Goal: Task Accomplishment & Management: Complete application form

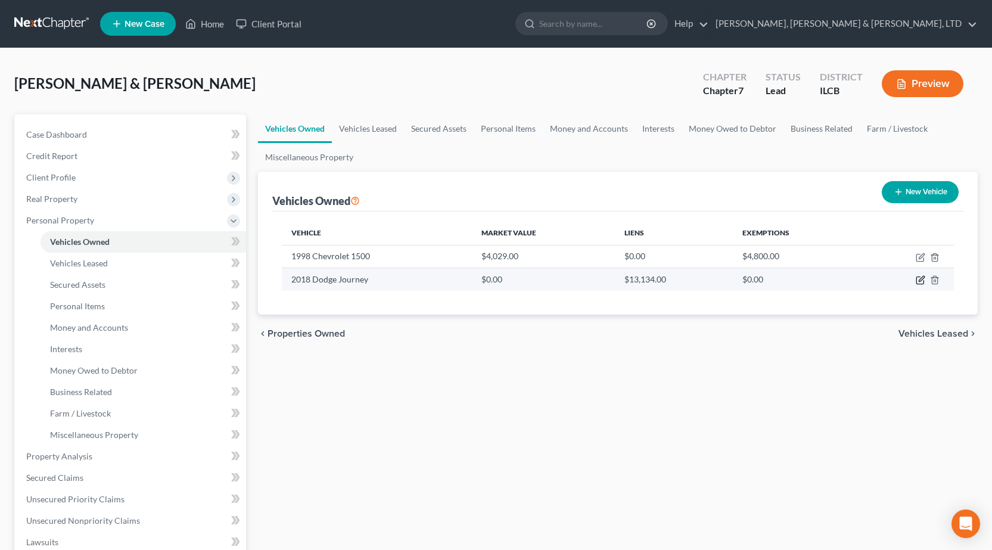
click at [923, 279] on icon "button" at bounding box center [921, 278] width 5 height 5
select select "0"
select select "8"
select select "2"
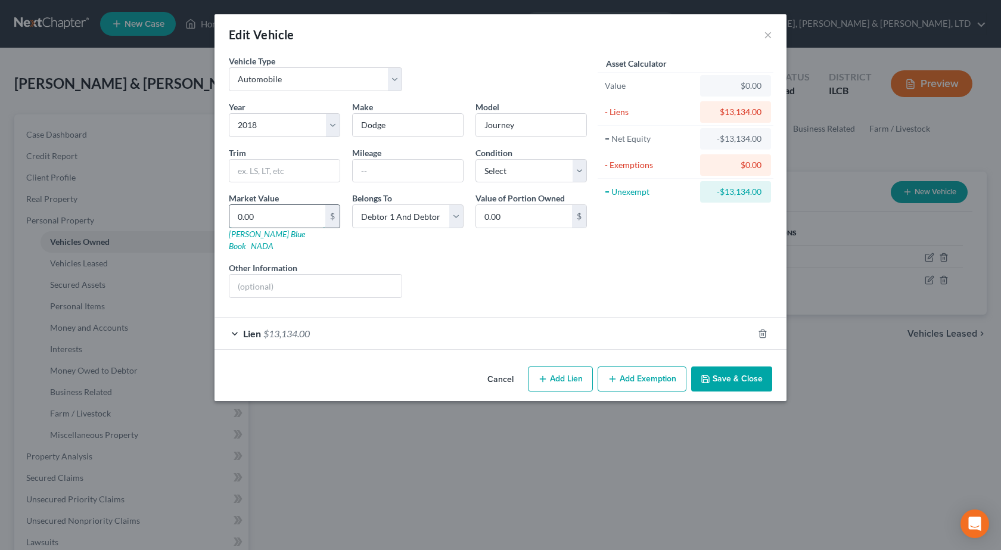
click at [261, 217] on input "0.00" at bounding box center [277, 216] width 96 height 23
type input "7"
type input "7.00"
type input "79"
type input "79.00"
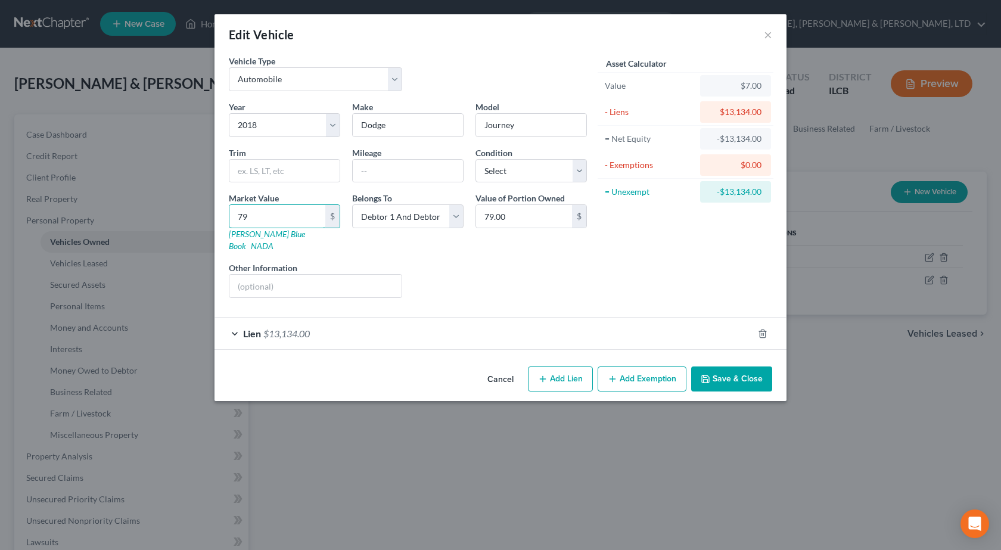
type input "794"
type input "794.00"
type input "7944"
type input "7,944.00"
type input "7,944"
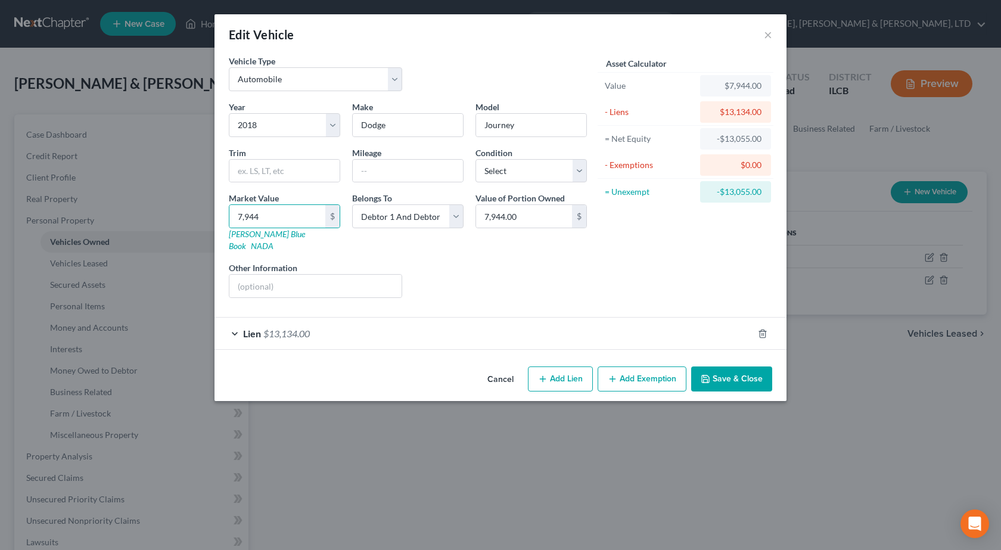
click at [752, 366] on button "Save & Close" at bounding box center [731, 378] width 81 height 25
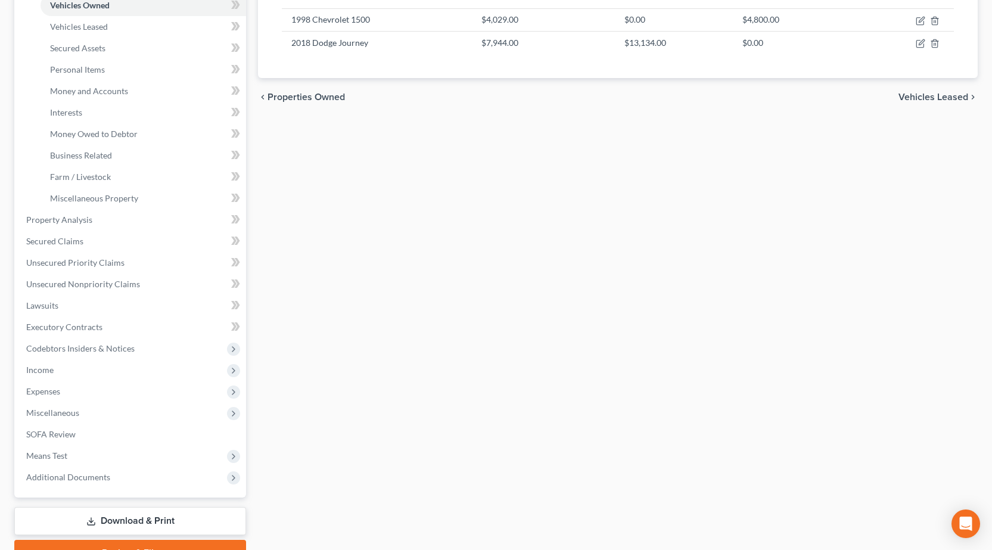
scroll to position [298, 0]
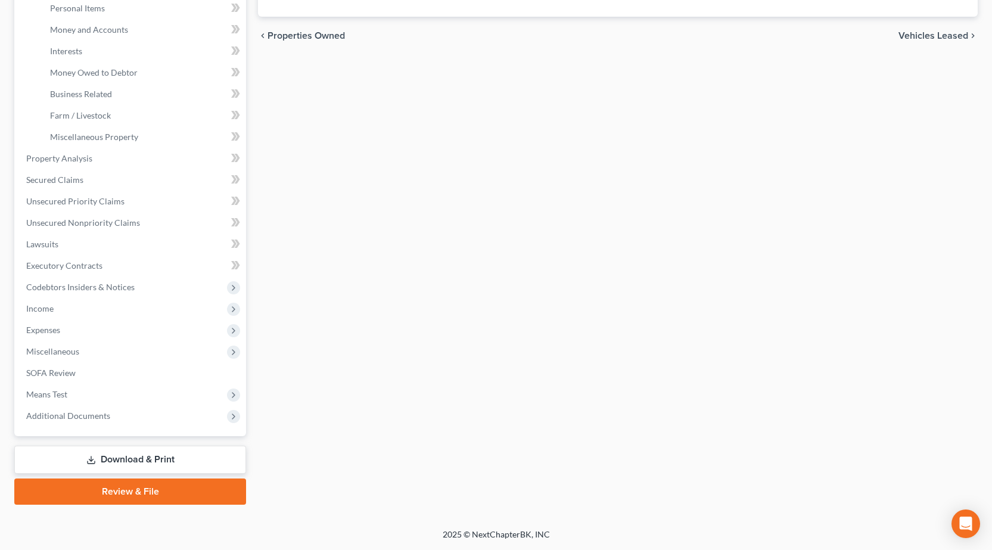
click at [148, 458] on link "Download & Print" at bounding box center [130, 460] width 232 height 28
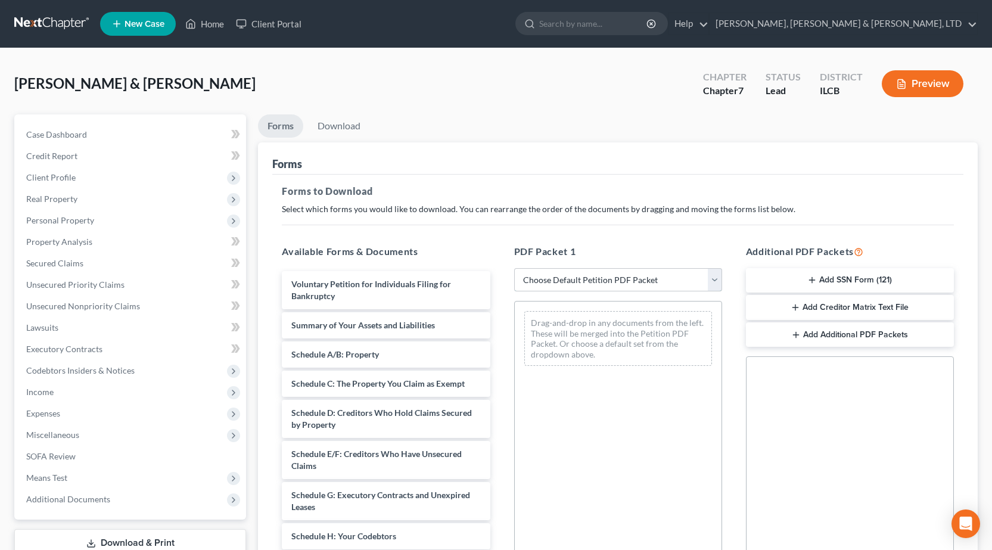
drag, startPoint x: 640, startPoint y: 278, endPoint x: 629, endPoint y: 288, distance: 15.2
click at [640, 278] on select "Choose Default Petition PDF Packet Complete Bankruptcy Petition (all forms and …" at bounding box center [618, 280] width 208 height 24
select select "0"
click at [514, 268] on select "Choose Default Petition PDF Packet Complete Bankruptcy Petition (all forms and …" at bounding box center [618, 280] width 208 height 24
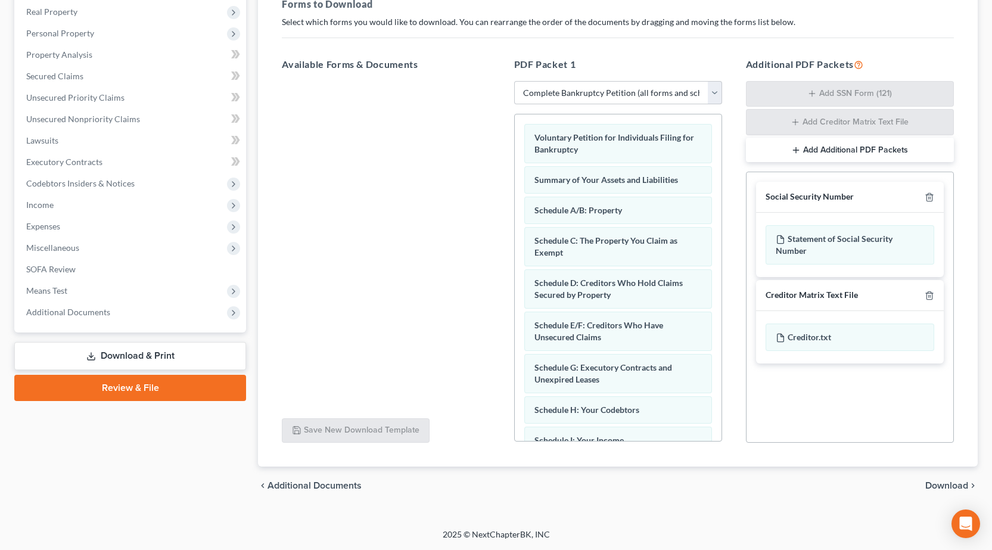
click at [937, 481] on span "Download" at bounding box center [946, 486] width 43 height 10
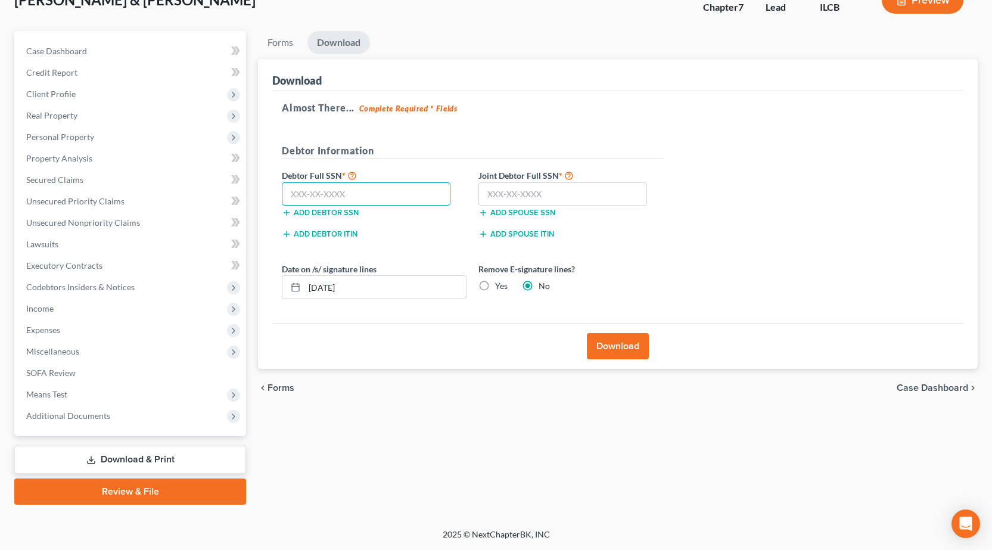
click at [345, 195] on input "text" at bounding box center [366, 194] width 169 height 24
type input "349-86-4113"
click at [562, 188] on input "text" at bounding box center [562, 194] width 169 height 24
type input "354-90-4171"
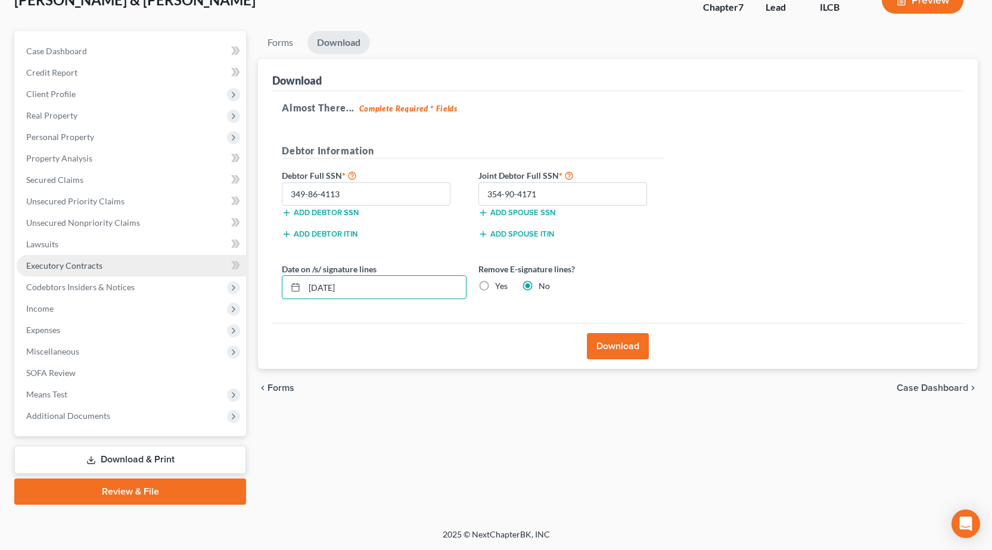
drag, startPoint x: 384, startPoint y: 291, endPoint x: 21, endPoint y: 260, distance: 364.1
click at [0, 247] on div "Wadkins, Timothy & Moran, Celeste Upgraded Chapter Chapter 7 Status Lead Distri…" at bounding box center [496, 247] width 992 height 564
drag, startPoint x: 483, startPoint y: 287, endPoint x: 513, endPoint y: 312, distance: 38.5
click at [495, 287] on label "Yes" at bounding box center [501, 286] width 13 height 12
click at [500, 287] on input "Yes" at bounding box center [504, 284] width 8 height 8
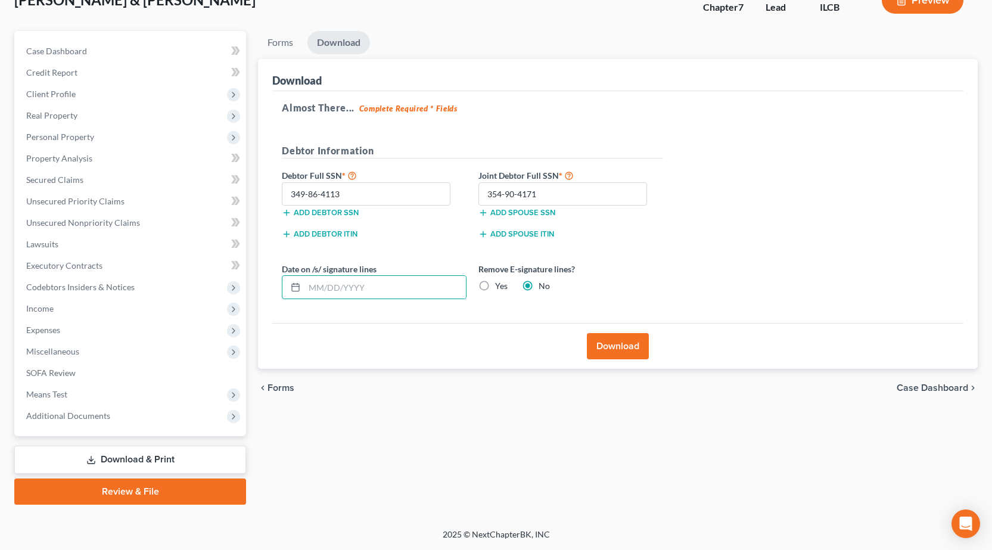
radio input "true"
radio input "false"
click at [630, 341] on button "Download" at bounding box center [618, 346] width 62 height 26
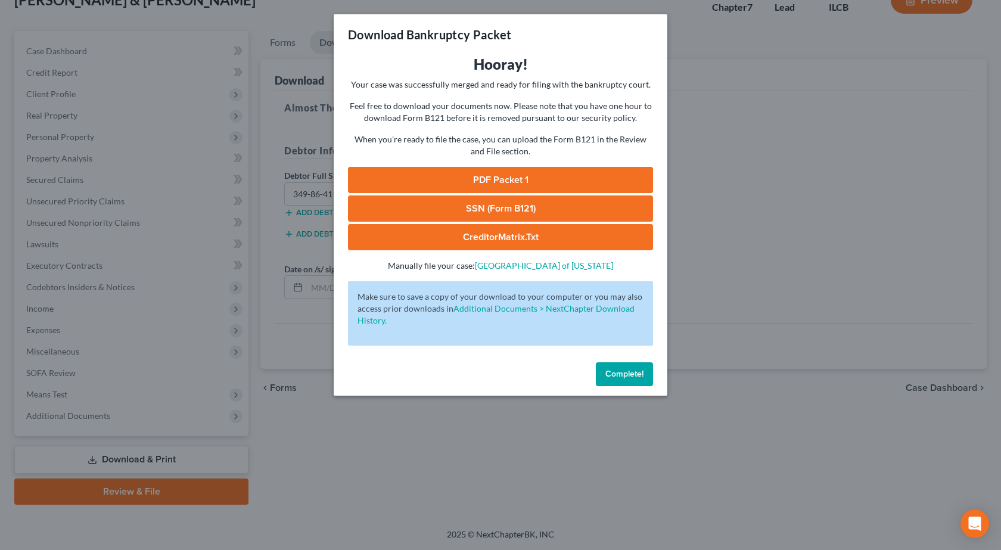
click at [495, 176] on link "PDF Packet 1" at bounding box center [500, 180] width 305 height 26
click at [485, 207] on link "SSN (Form B121)" at bounding box center [500, 208] width 305 height 26
click at [237, 251] on div "Download Bankruptcy Packet Hooray! Your case was successfully merged and ready …" at bounding box center [500, 275] width 1001 height 550
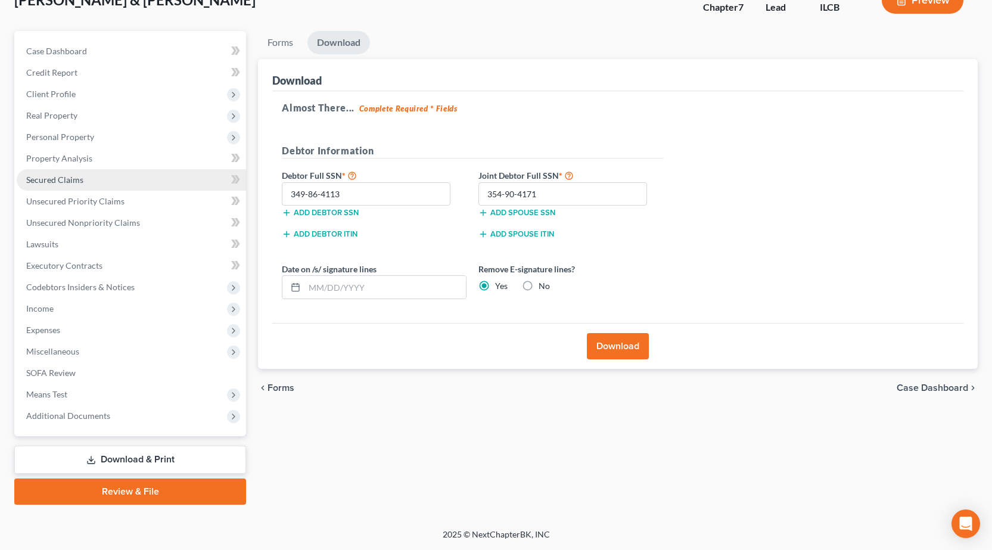
click at [85, 183] on link "Secured Claims" at bounding box center [131, 179] width 229 height 21
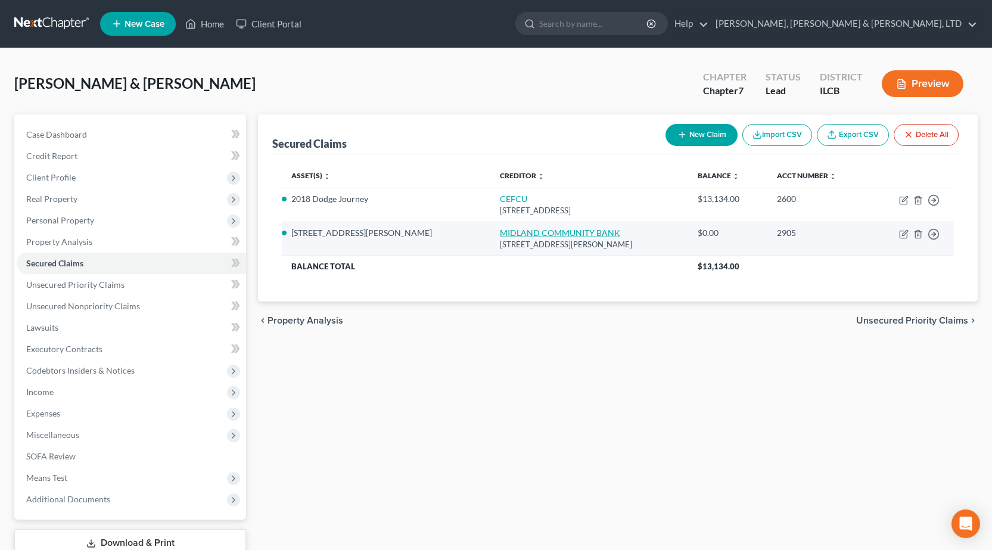
click at [544, 229] on link "MIDLAND COMMUNITY BANK" at bounding box center [560, 233] width 120 height 10
select select "14"
select select "2"
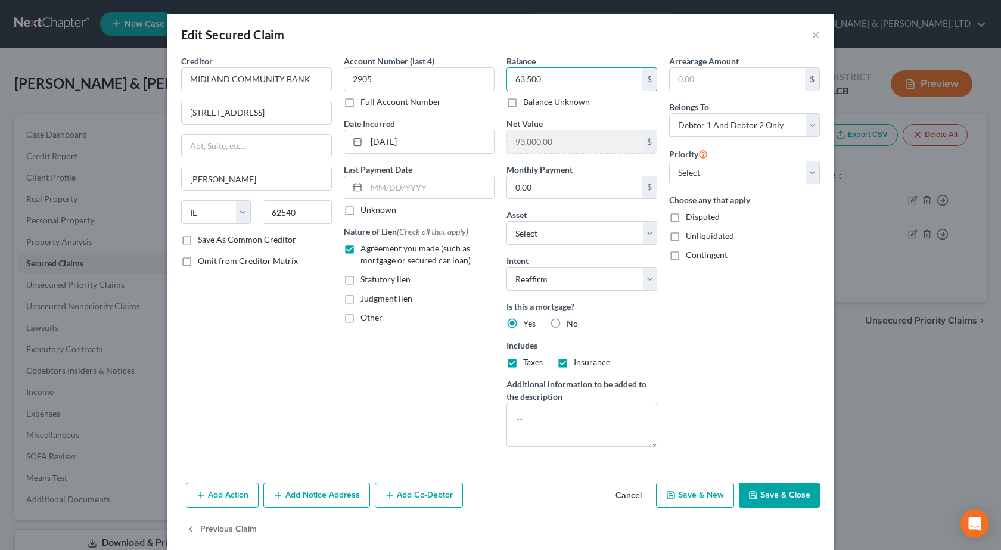
click at [786, 493] on button "Save & Close" at bounding box center [779, 495] width 81 height 25
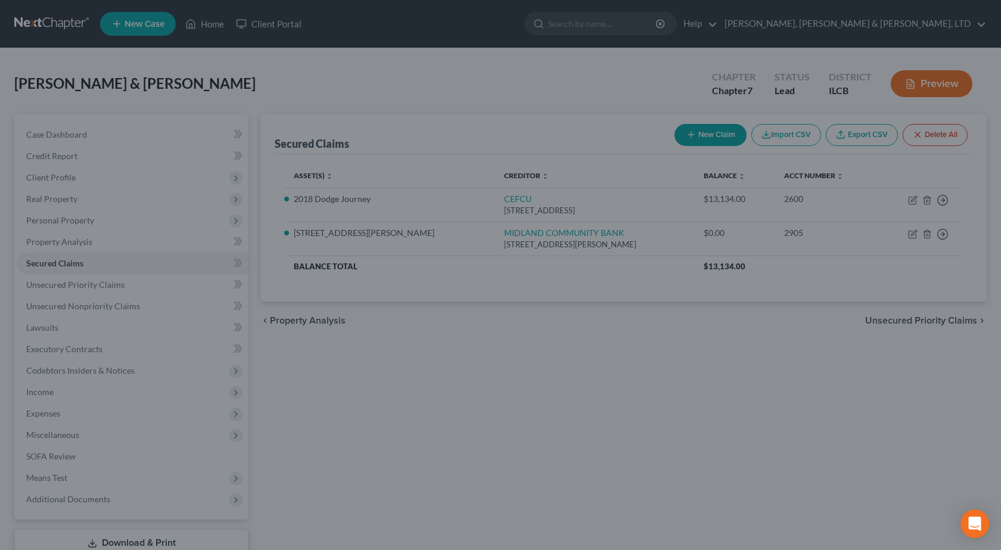
type input "63,500.00"
type input "29,500.00"
select select "2"
type input "0"
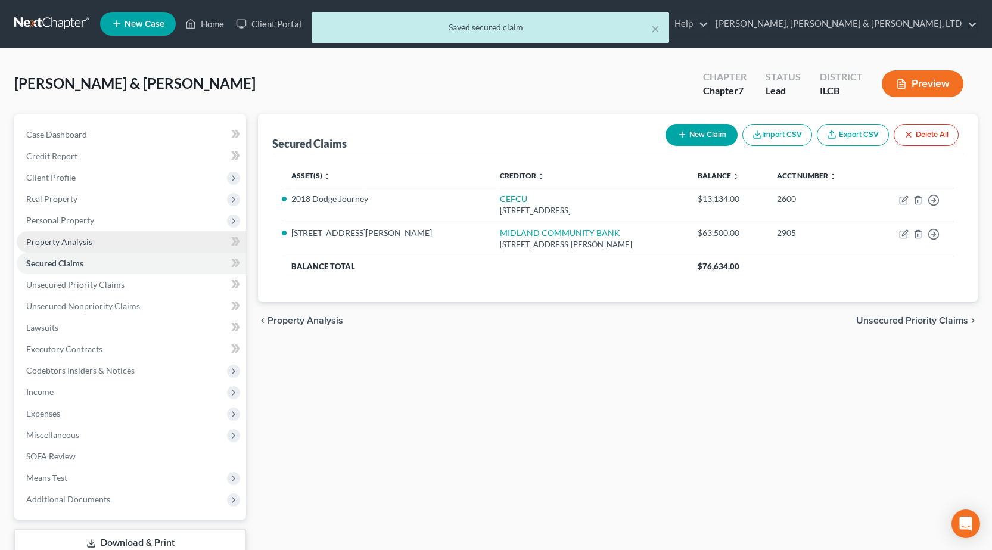
click at [101, 237] on link "Property Analysis" at bounding box center [131, 241] width 229 height 21
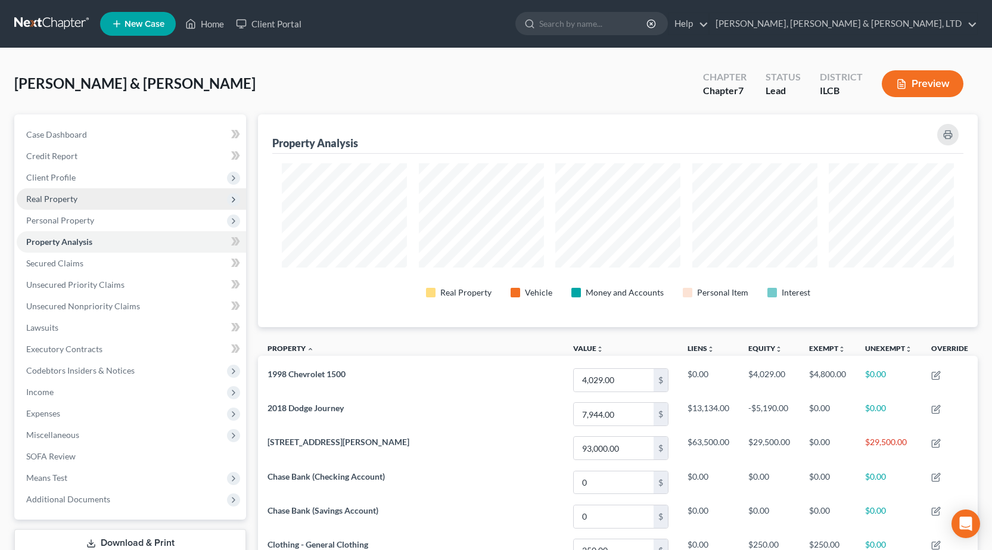
click at [108, 204] on span "Real Property" at bounding box center [131, 198] width 229 height 21
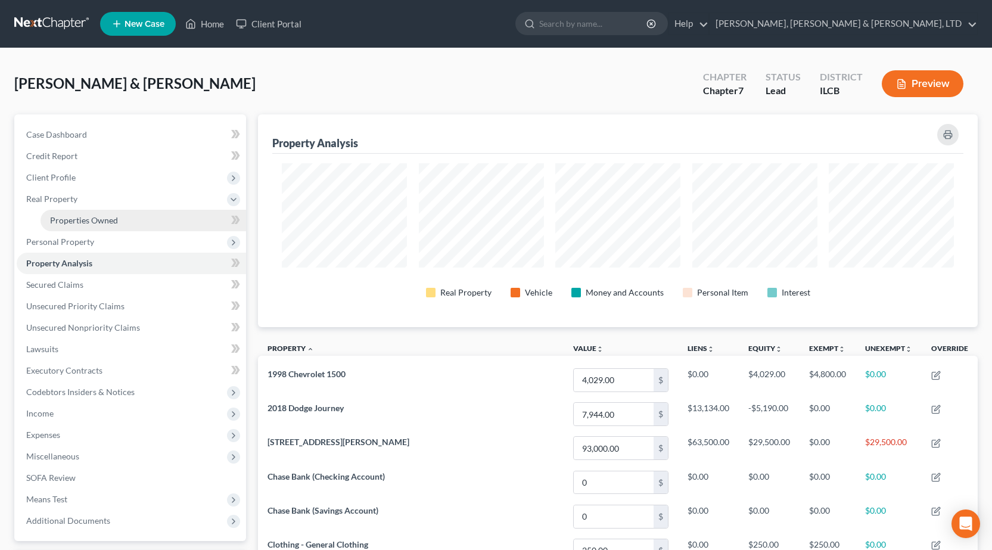
click at [99, 223] on span "Properties Owned" at bounding box center [84, 220] width 68 height 10
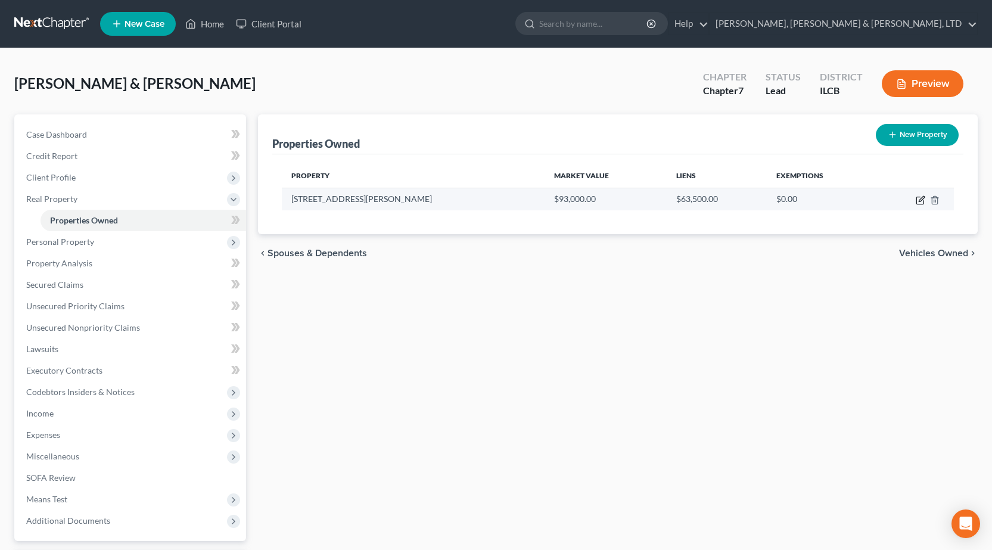
click at [925, 201] on icon "button" at bounding box center [921, 200] width 10 height 10
select select "14"
select select "2"
select select "1"
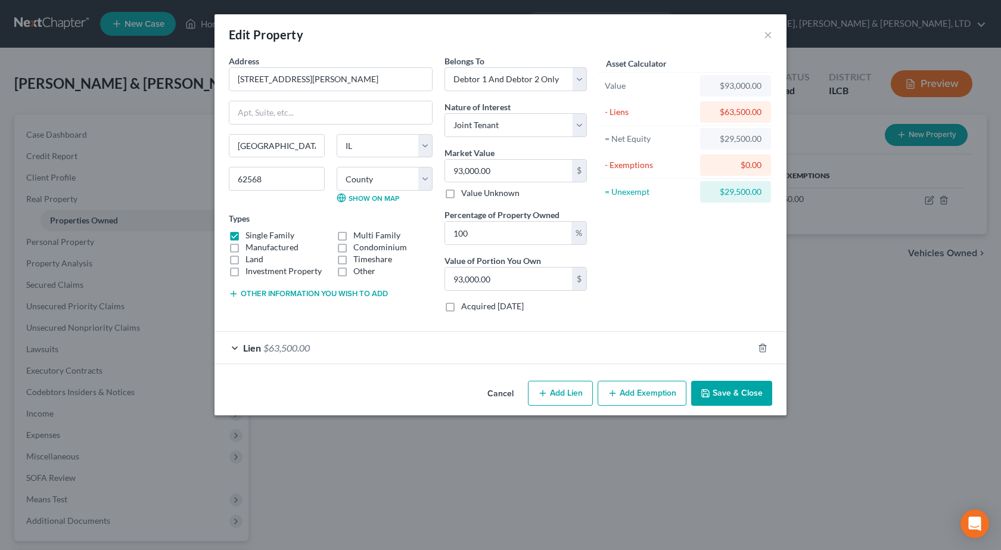
click at [633, 391] on button "Add Exemption" at bounding box center [642, 393] width 89 height 25
select select "2"
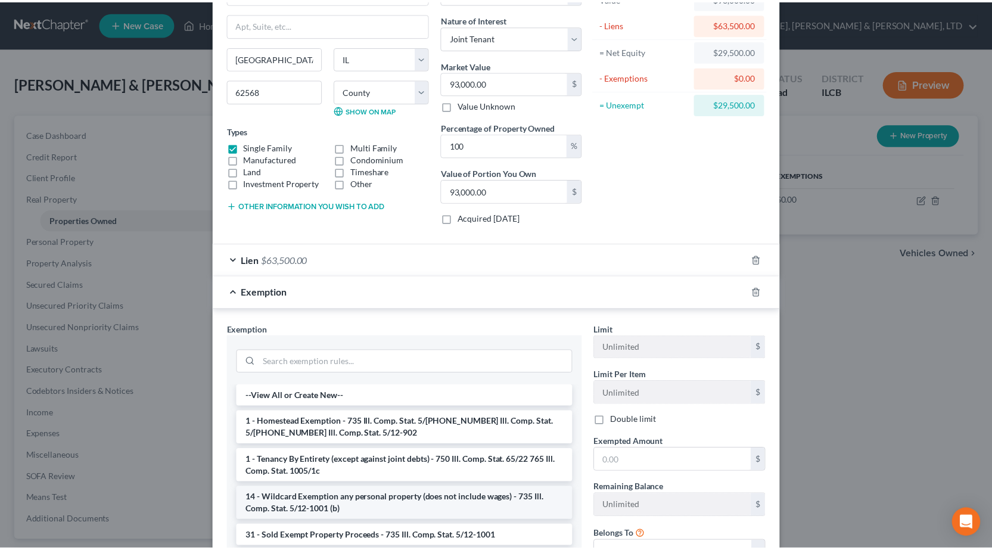
scroll to position [179, 0]
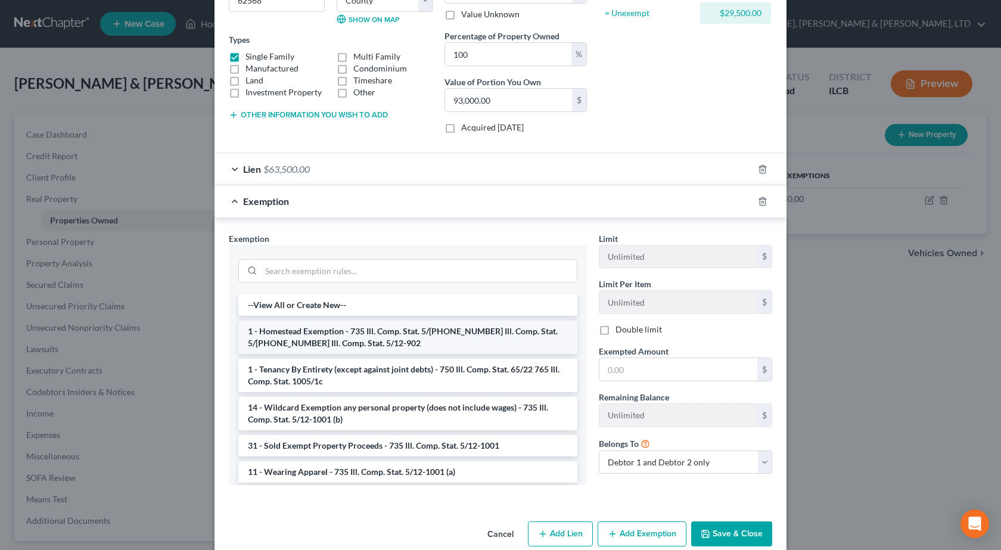
click at [315, 335] on li "1 - Homestead Exemption - 735 Ill. Comp. Stat. 5/12-901 735 Ill. Comp. Stat. 5/…" at bounding box center [407, 337] width 339 height 33
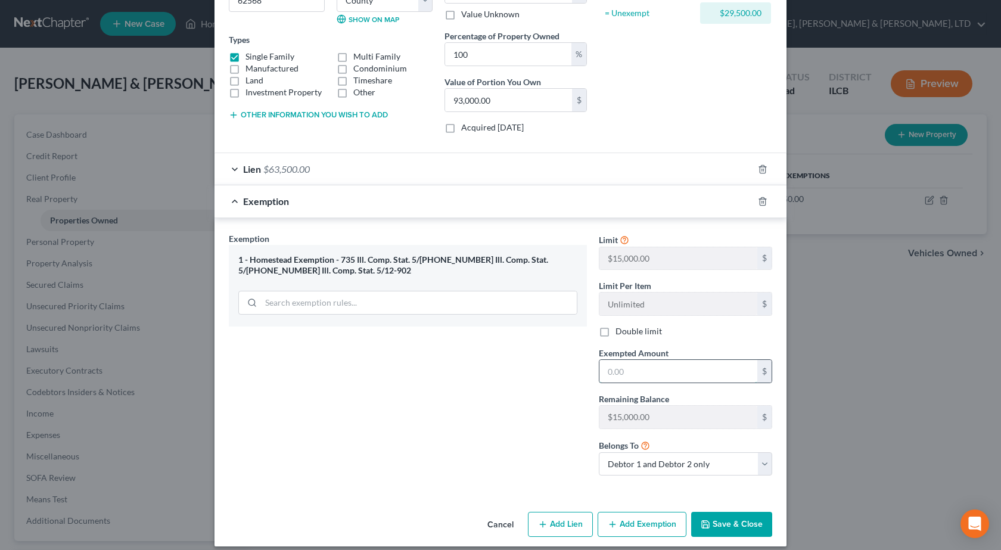
click at [685, 372] on input "text" at bounding box center [678, 371] width 158 height 23
type input "30,000"
click at [615, 333] on label "Double limit" at bounding box center [638, 331] width 46 height 12
click at [620, 333] on input "Double limit" at bounding box center [624, 329] width 8 height 8
checkbox input "true"
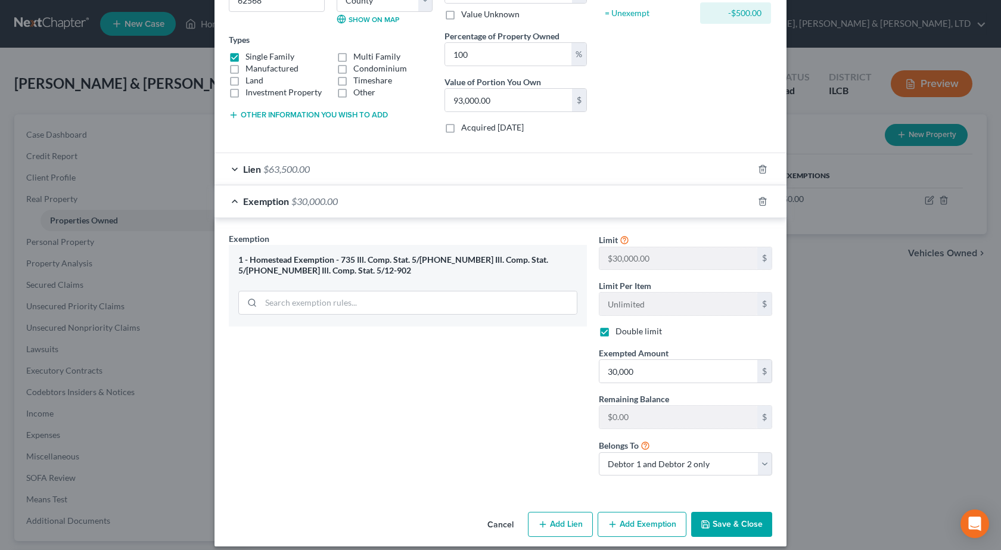
click at [738, 523] on button "Save & Close" at bounding box center [731, 524] width 81 height 25
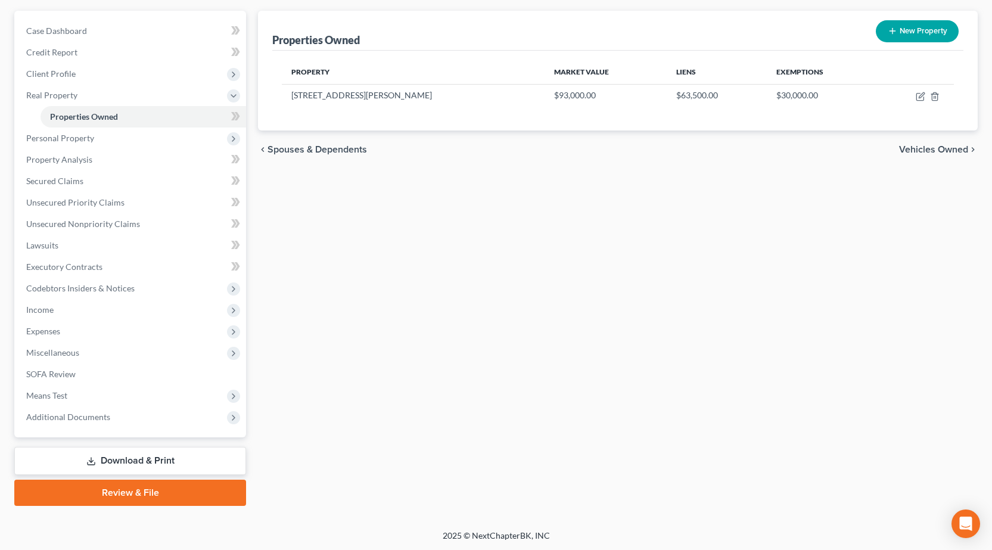
scroll to position [105, 0]
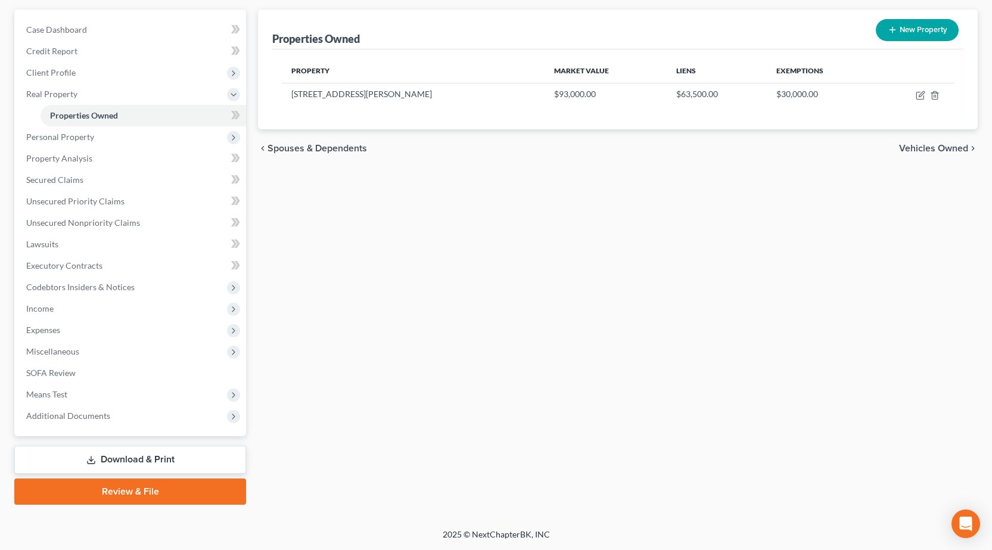
click at [185, 462] on link "Download & Print" at bounding box center [130, 460] width 232 height 28
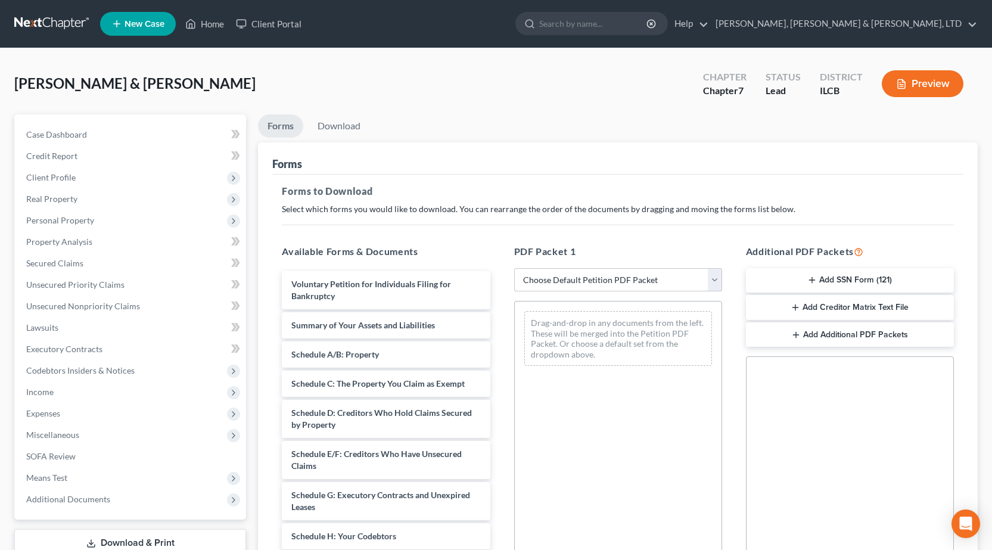
click at [701, 278] on select "Choose Default Petition PDF Packet Complete Bankruptcy Petition (all forms and …" at bounding box center [618, 280] width 208 height 24
select select "0"
click at [514, 268] on select "Choose Default Petition PDF Packet Complete Bankruptcy Petition (all forms and …" at bounding box center [618, 280] width 208 height 24
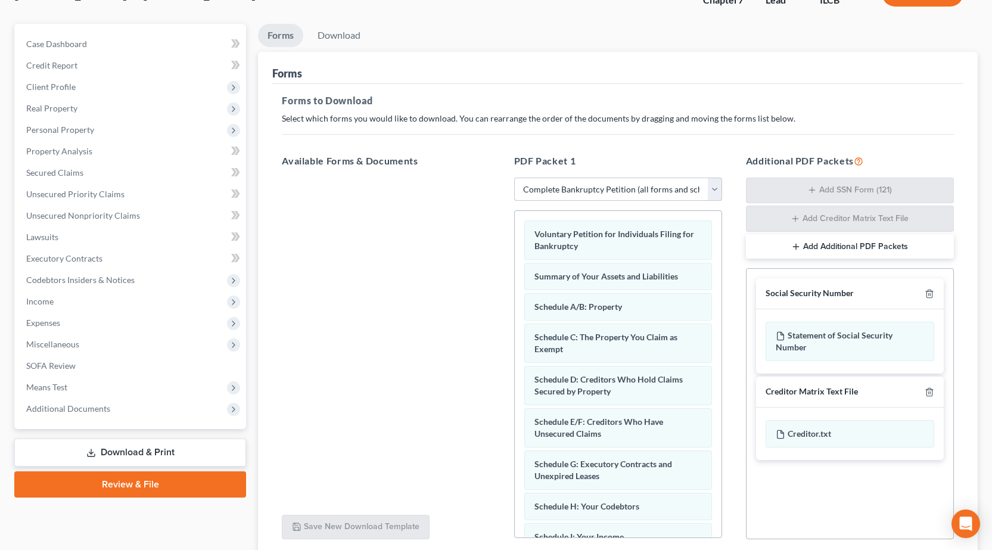
scroll to position [187, 0]
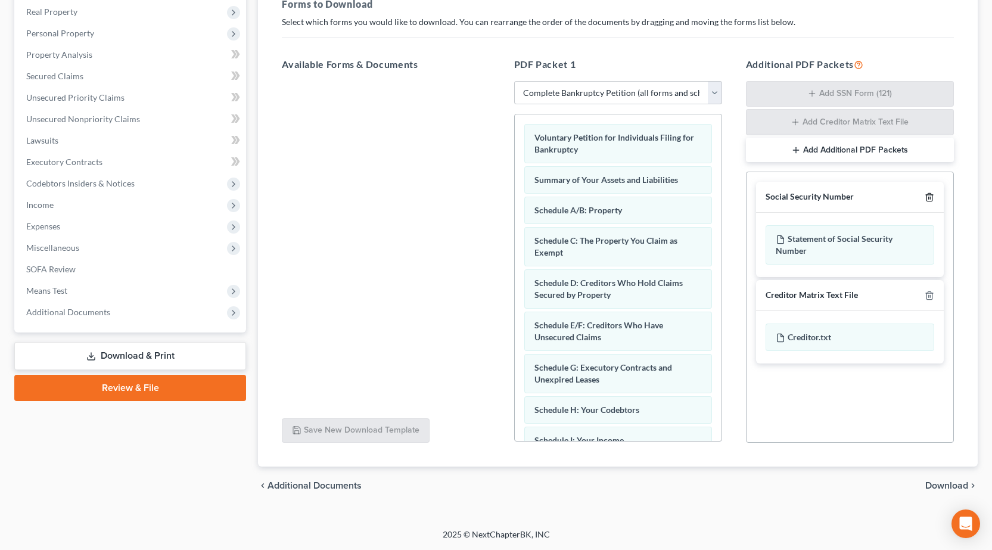
click at [927, 197] on icon "button" at bounding box center [928, 198] width 5 height 8
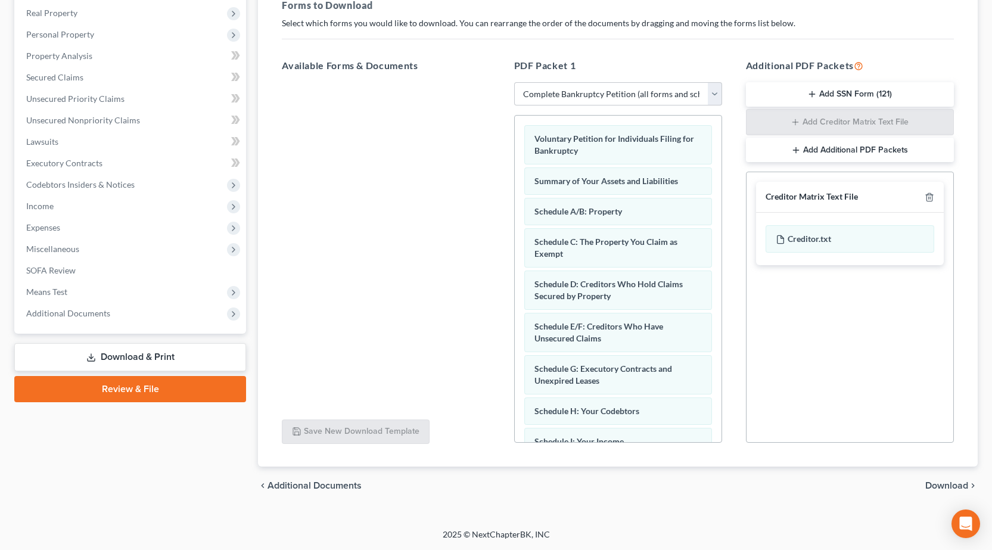
click at [947, 489] on span "Download" at bounding box center [946, 486] width 43 height 10
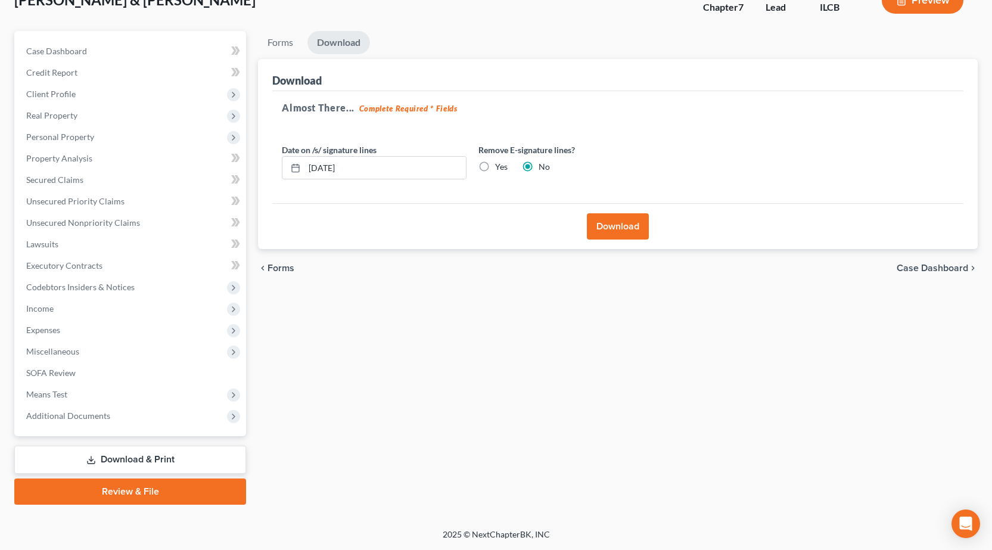
scroll to position [83, 0]
drag, startPoint x: 424, startPoint y: 167, endPoint x: 0, endPoint y: 176, distance: 423.7
click at [0, 176] on div "Wadkins, Timothy & Moran, Celeste Upgraded Chapter Chapter 7 Status Lead Distri…" at bounding box center [496, 247] width 992 height 564
click at [495, 170] on label "Yes" at bounding box center [501, 167] width 13 height 12
click at [500, 169] on input "Yes" at bounding box center [504, 165] width 8 height 8
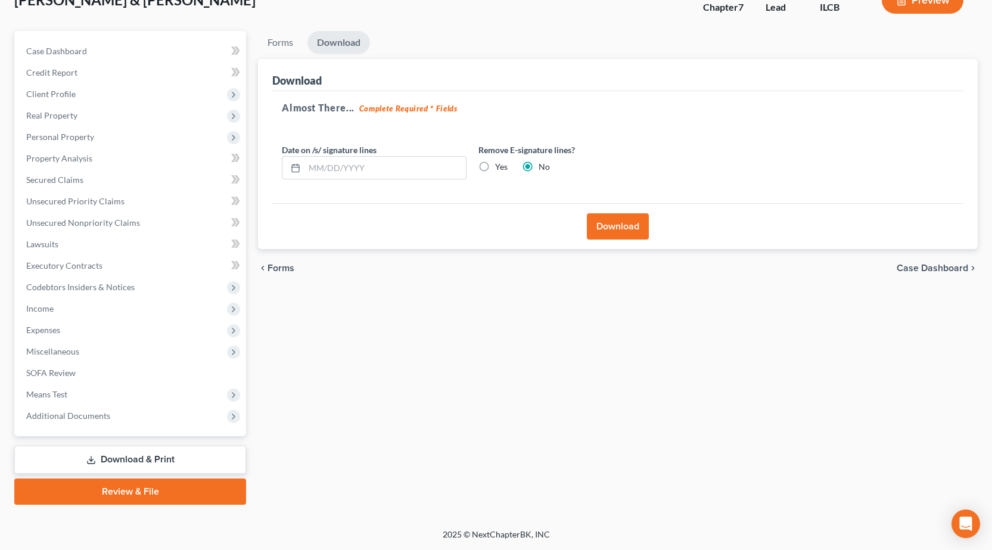
radio input "true"
radio input "false"
click at [630, 231] on button "Download" at bounding box center [618, 226] width 62 height 26
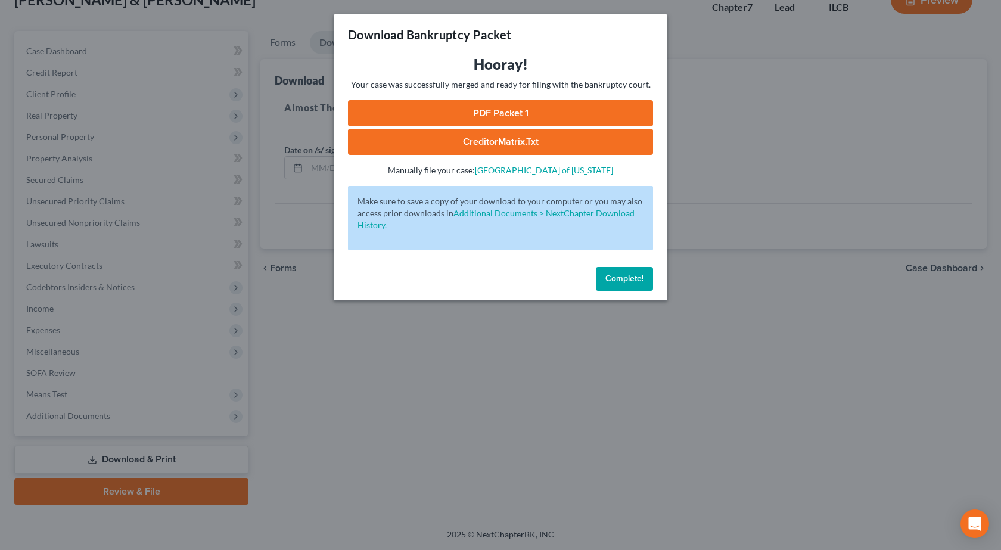
click at [491, 108] on link "PDF Packet 1" at bounding box center [500, 113] width 305 height 26
click at [727, 278] on div "Download Bankruptcy Packet Hooray! Your case was successfully merged and ready …" at bounding box center [500, 275] width 1001 height 550
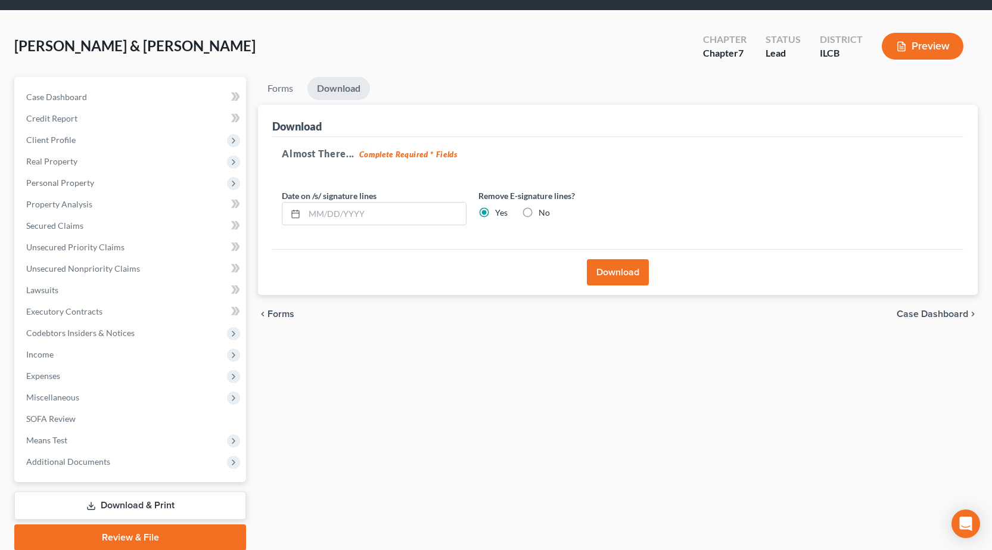
scroll to position [0, 0]
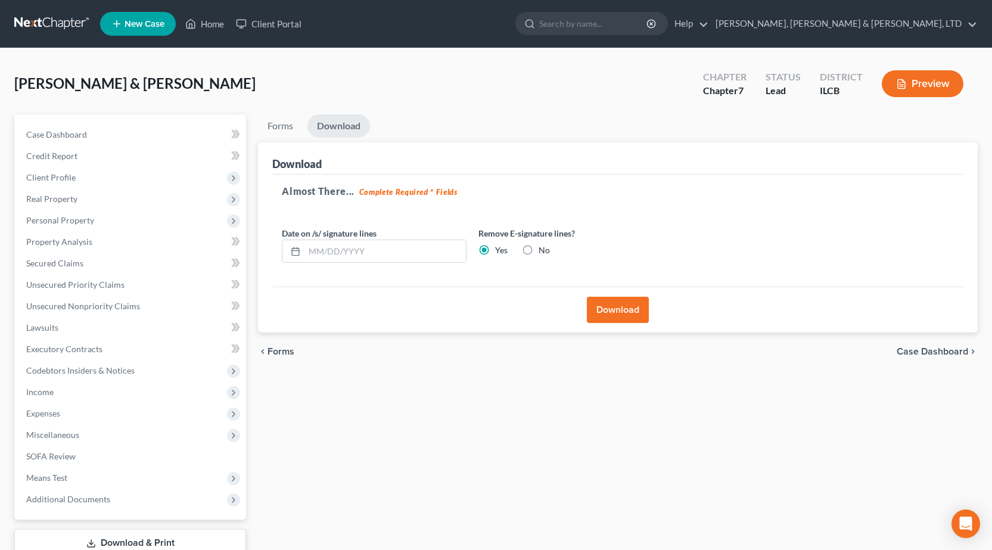
click at [37, 19] on link at bounding box center [52, 23] width 76 height 21
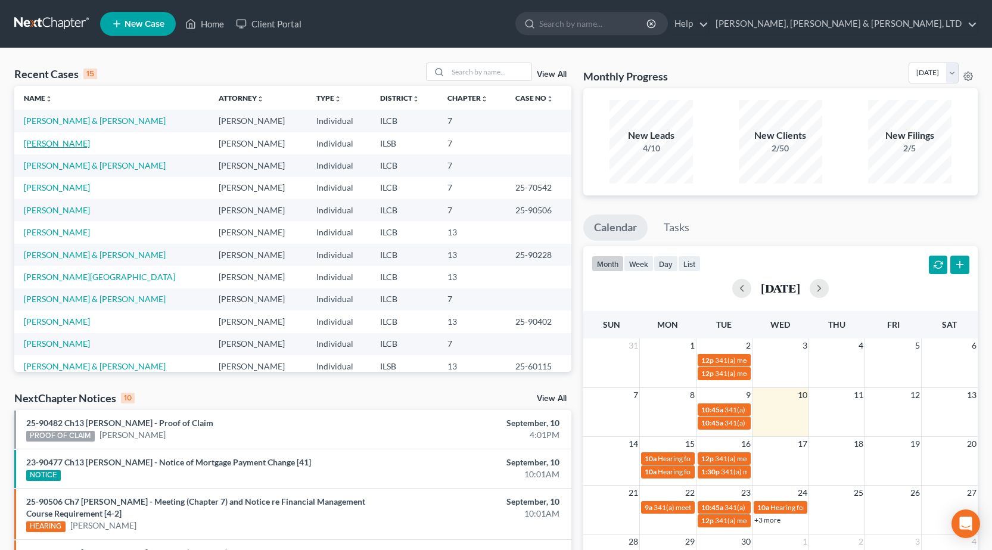
click at [67, 145] on link "[PERSON_NAME]" at bounding box center [57, 143] width 66 height 10
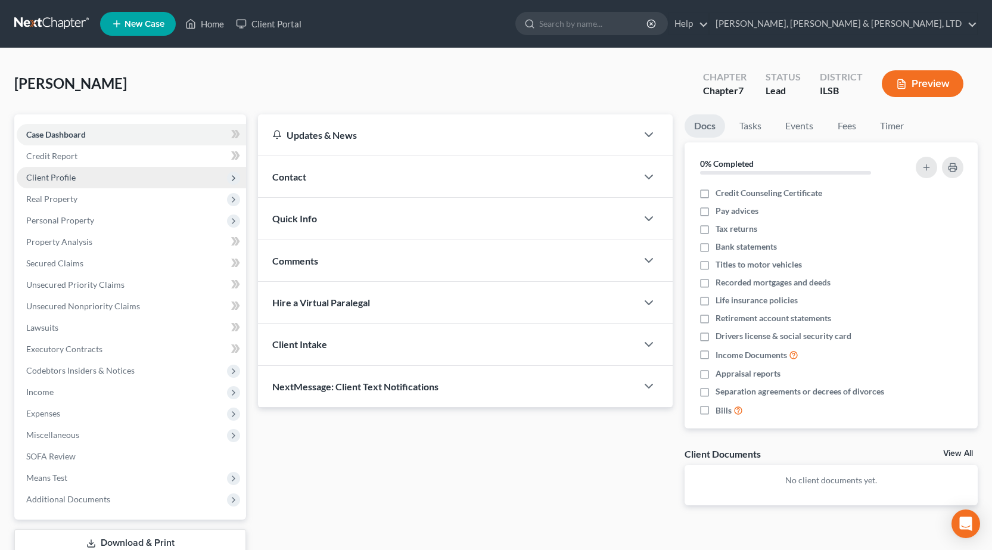
click at [79, 173] on span "Client Profile" at bounding box center [131, 177] width 229 height 21
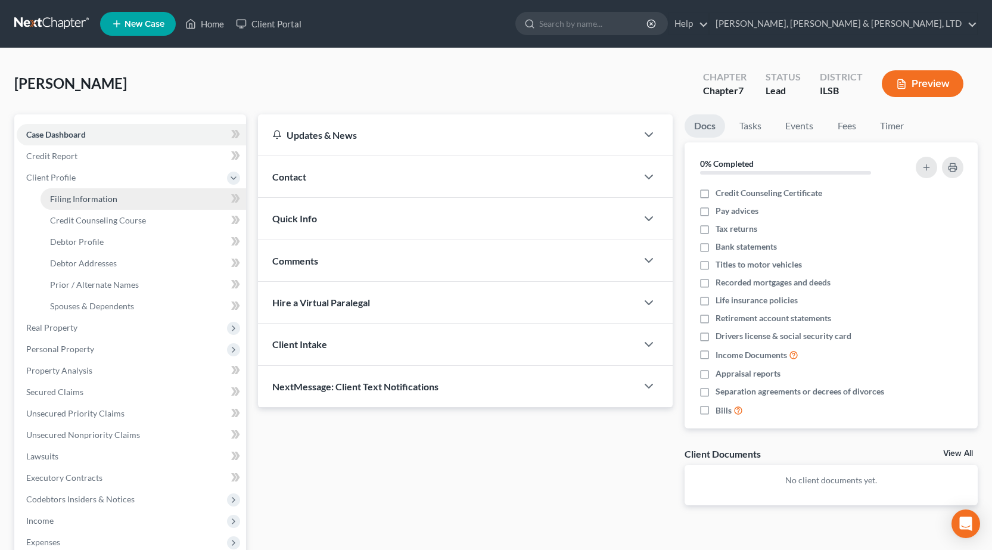
click at [92, 194] on span "Filing Information" at bounding box center [83, 199] width 67 height 10
select select "1"
select select "0"
select select "14"
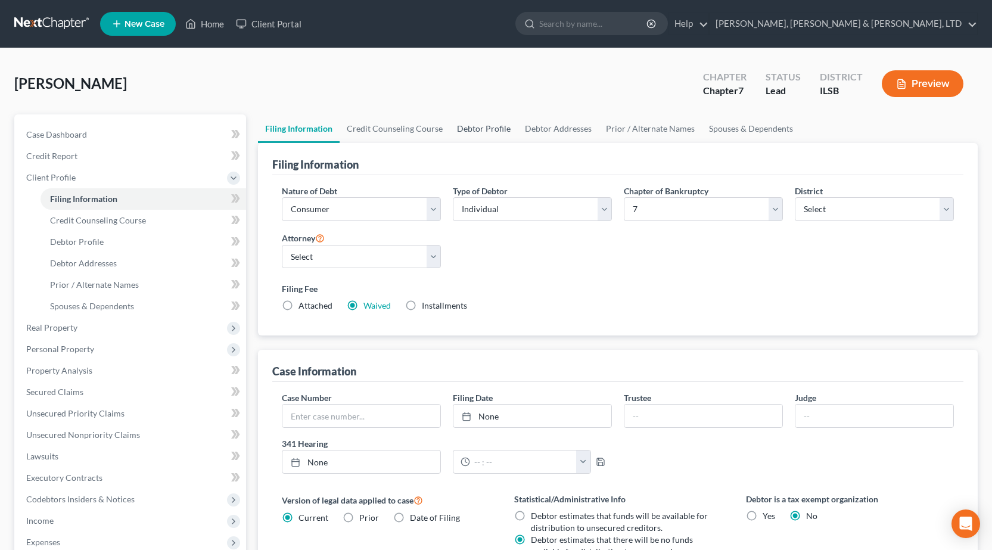
click at [491, 134] on link "Debtor Profile" at bounding box center [484, 128] width 68 height 29
select select "3"
select select "4"
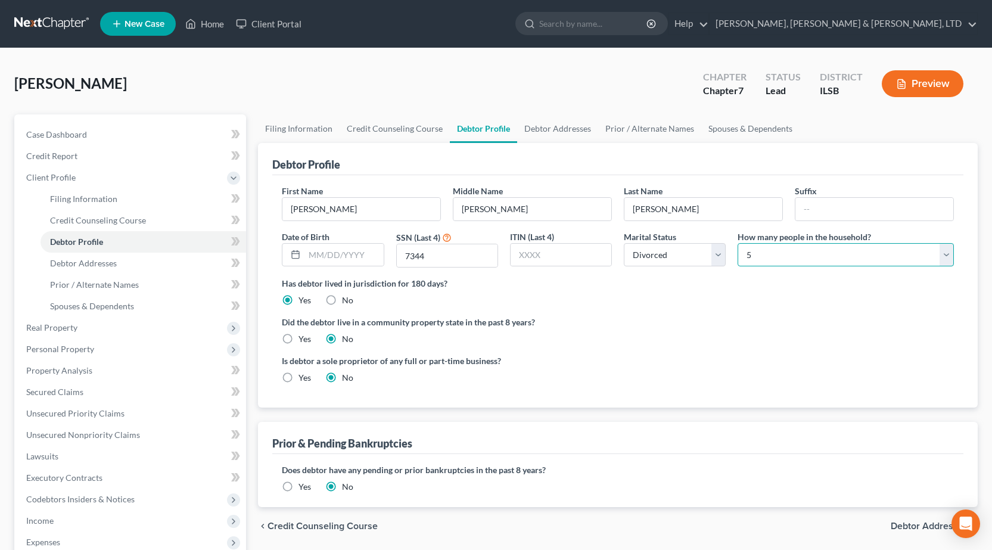
click at [845, 260] on select "Select 1 2 3 4 5 6 7 8 9 10 11 12 13 14 15 16 17 18 19 20" at bounding box center [846, 255] width 216 height 24
click at [845, 259] on select "Select 1 2 3 4 5 6 7 8 9 10 11 12 13 14 15 16 17 18 19 20" at bounding box center [846, 255] width 216 height 24
click at [735, 123] on link "Spouses & Dependents" at bounding box center [750, 128] width 98 height 29
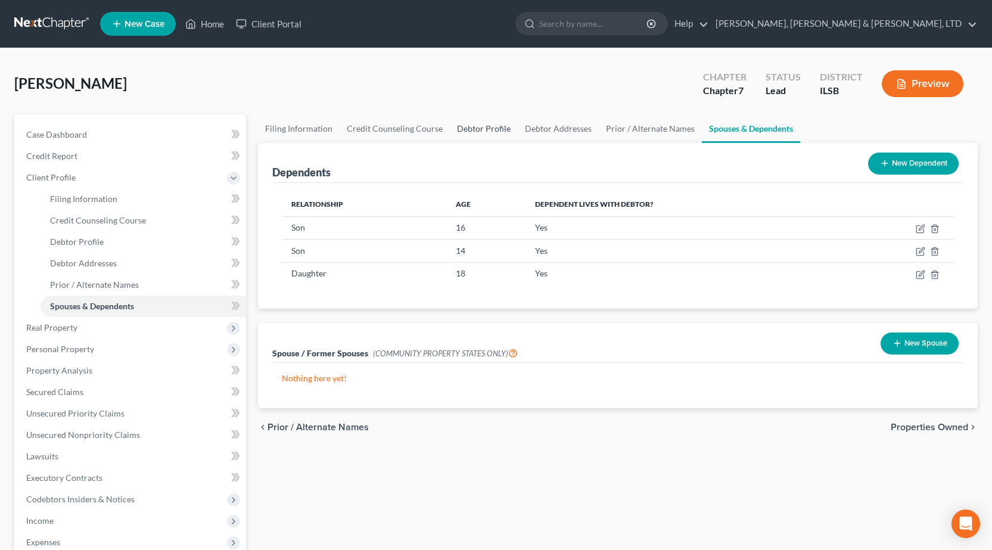
click at [465, 129] on link "Debtor Profile" at bounding box center [484, 128] width 68 height 29
select select "3"
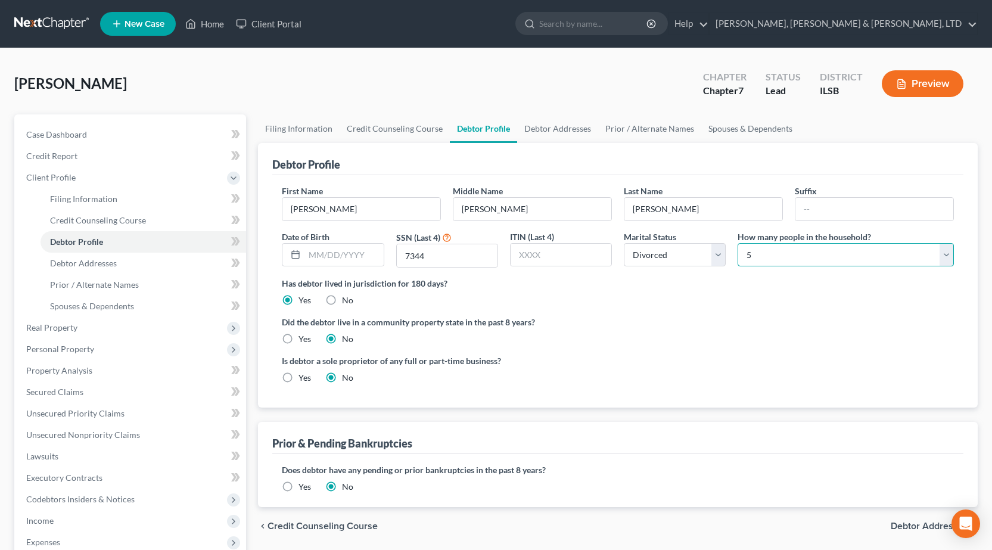
click at [814, 254] on select "Select 1 2 3 4 5 6 7 8 9 10 11 12 13 14 15 16 17 18 19 20" at bounding box center [846, 255] width 216 height 24
select select "3"
click at [738, 243] on select "Select 1 2 3 4 5 6 7 8 9 10 11 12 13 14 15 16 17 18 19 20" at bounding box center [846, 255] width 216 height 24
click at [617, 98] on div "Sowers, Mallory Upgraded Chapter Chapter 7 Status Lead District ILSB Preview" at bounding box center [495, 89] width 963 height 52
click at [743, 129] on link "Spouses & Dependents" at bounding box center [750, 128] width 98 height 29
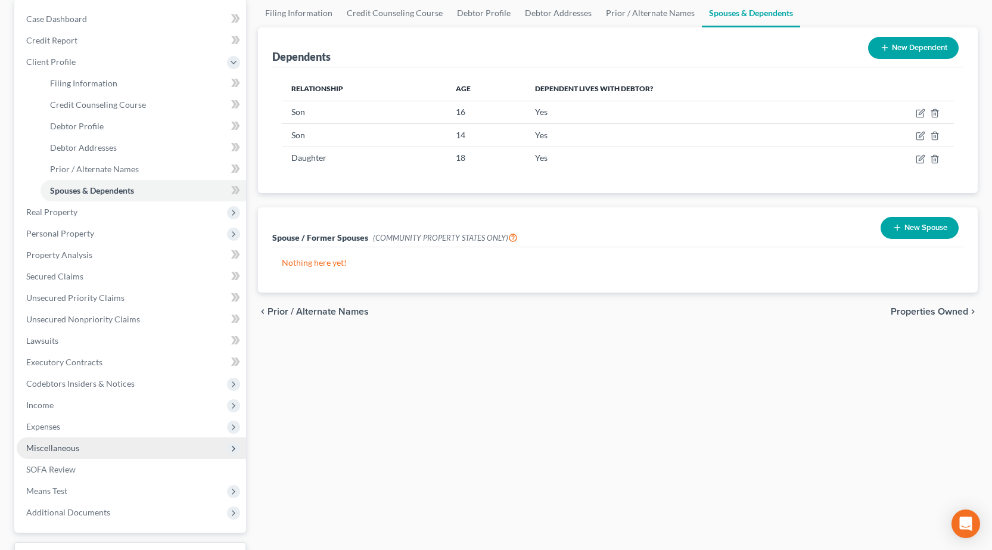
scroll to position [119, 0]
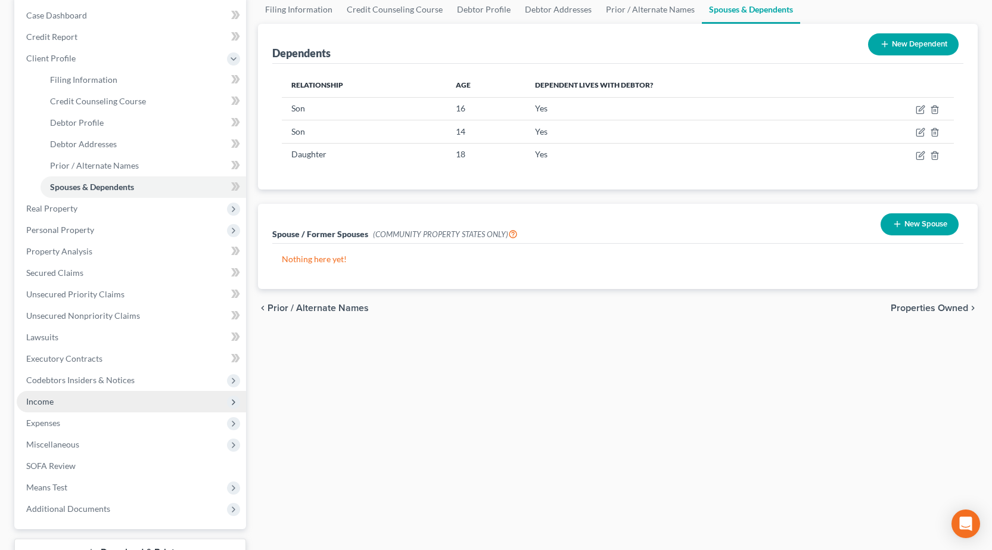
click at [63, 395] on span "Income" at bounding box center [131, 401] width 229 height 21
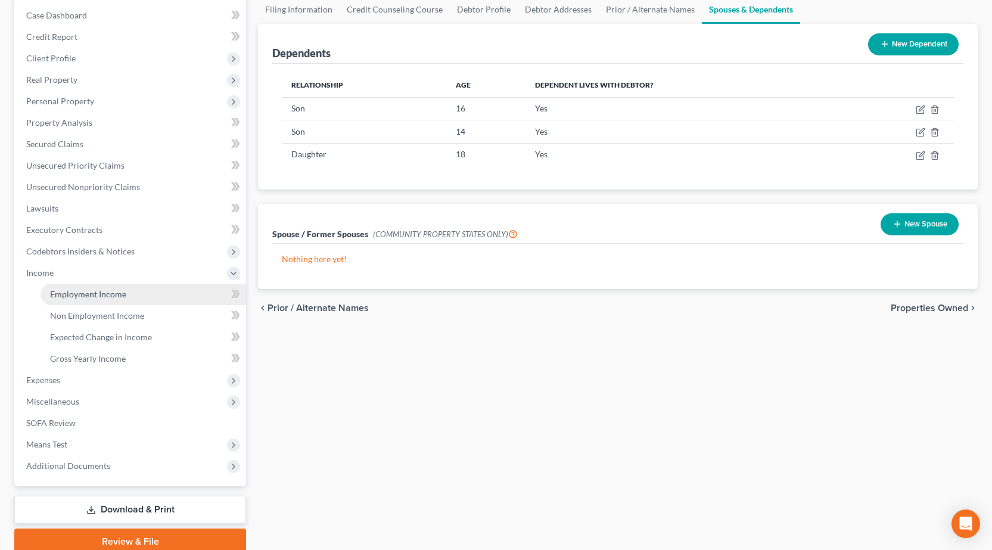
click at [92, 295] on span "Employment Income" at bounding box center [88, 294] width 76 height 10
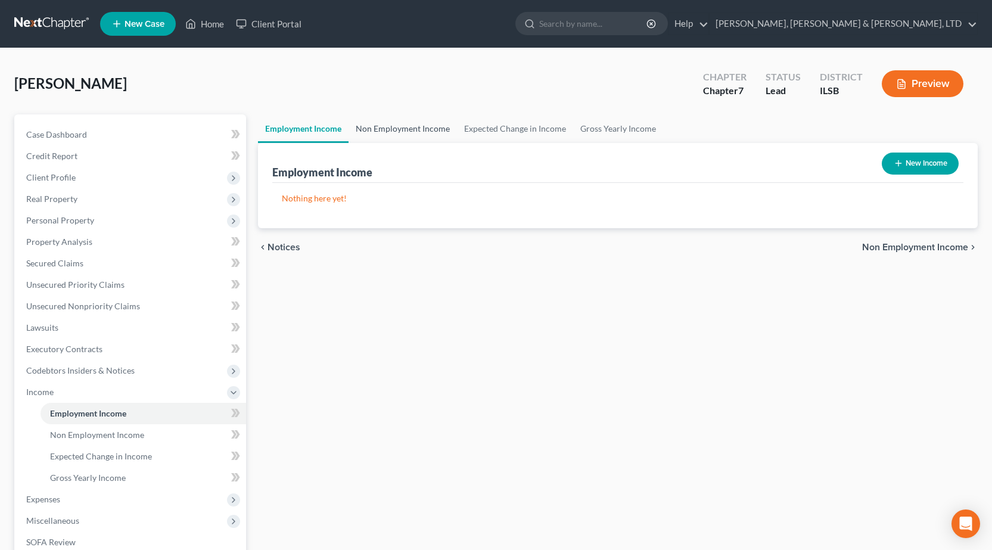
click at [389, 123] on link "Non Employment Income" at bounding box center [403, 128] width 108 height 29
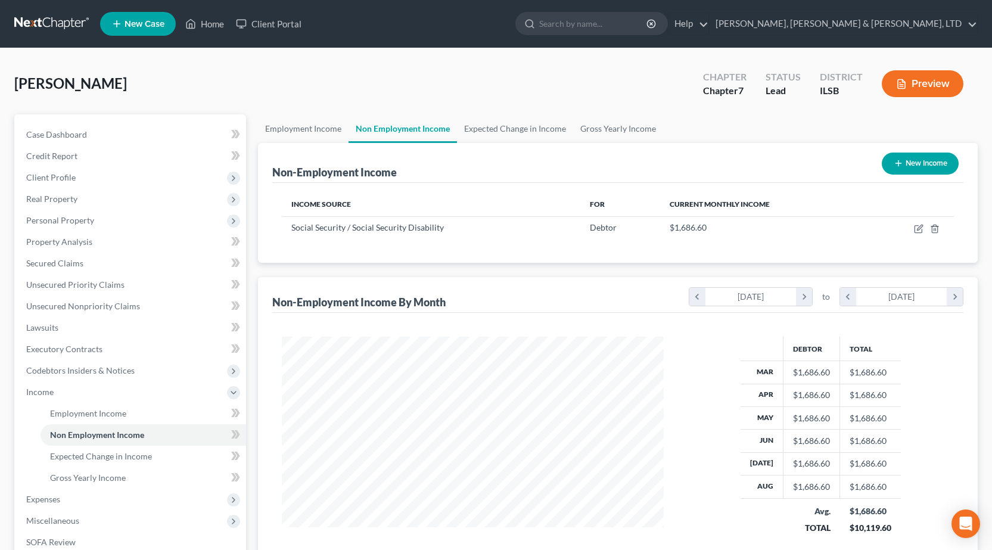
scroll to position [214, 406]
click at [48, 24] on link at bounding box center [52, 23] width 76 height 21
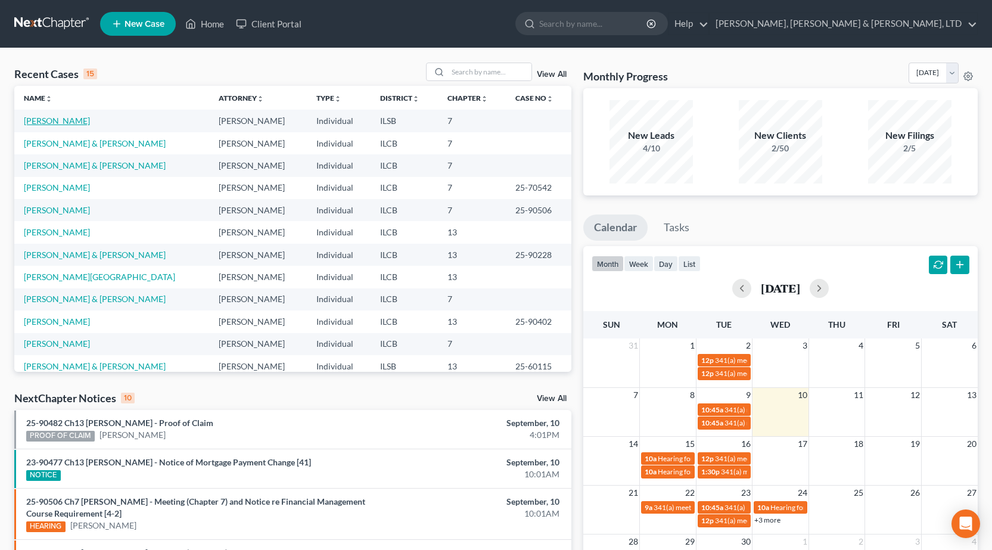
click at [61, 119] on link "[PERSON_NAME]" at bounding box center [57, 121] width 66 height 10
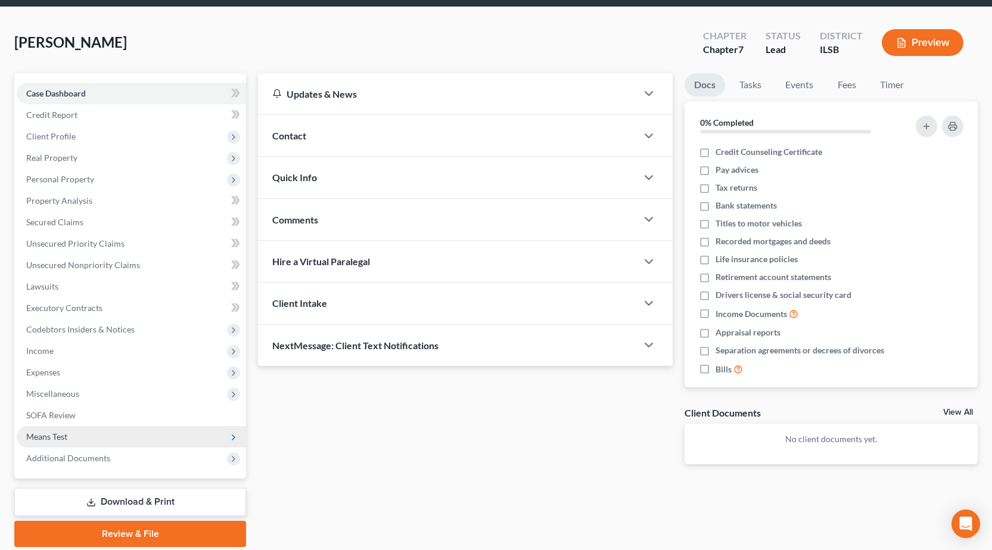
scroll to position [83, 0]
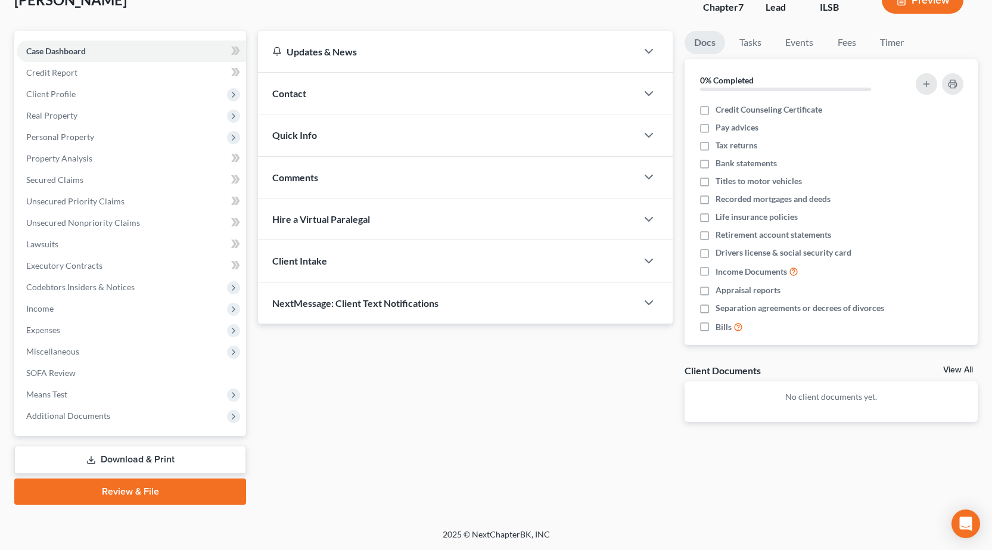
click at [175, 462] on link "Download & Print" at bounding box center [130, 460] width 232 height 28
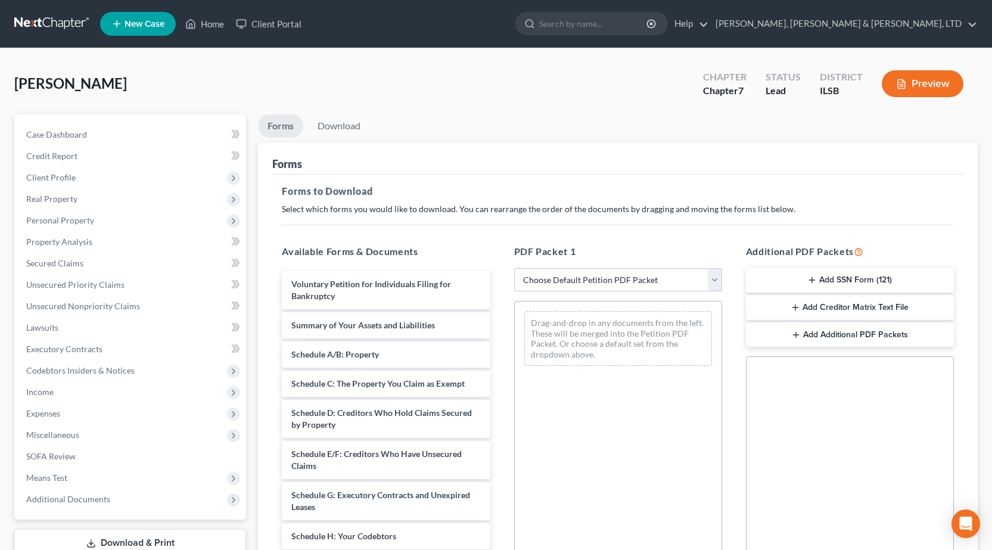
click at [652, 277] on select "Choose Default Petition PDF Packet Complete Bankruptcy Petition (all forms and …" at bounding box center [618, 280] width 208 height 24
select select "0"
click at [514, 268] on select "Choose Default Petition PDF Packet Complete Bankruptcy Petition (all forms and …" at bounding box center [618, 280] width 208 height 24
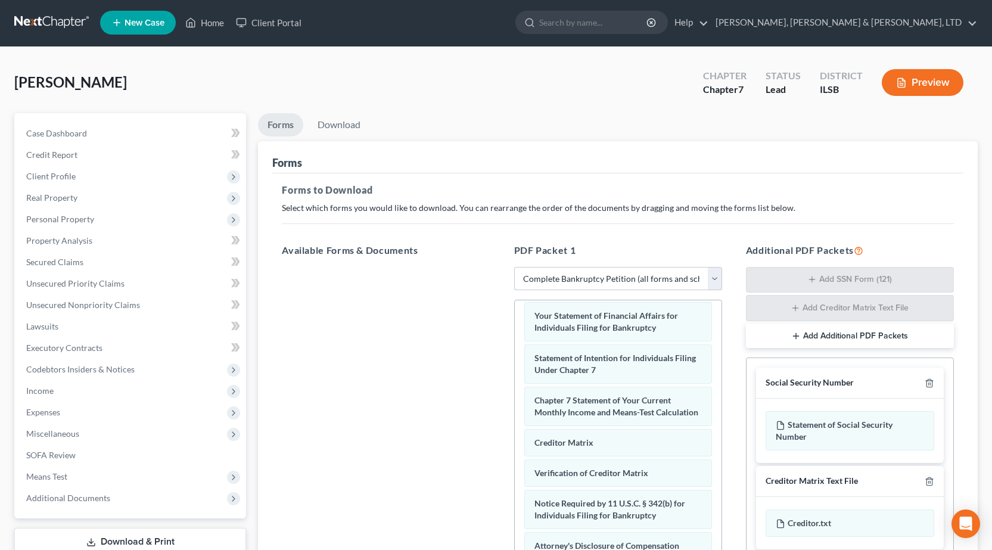
scroll to position [187, 0]
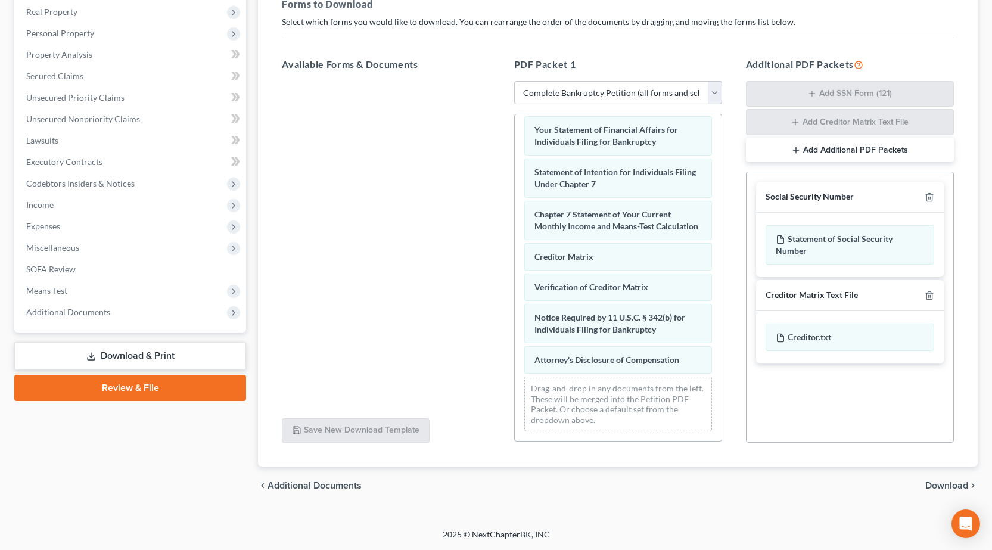
click at [954, 483] on span "Download" at bounding box center [946, 486] width 43 height 10
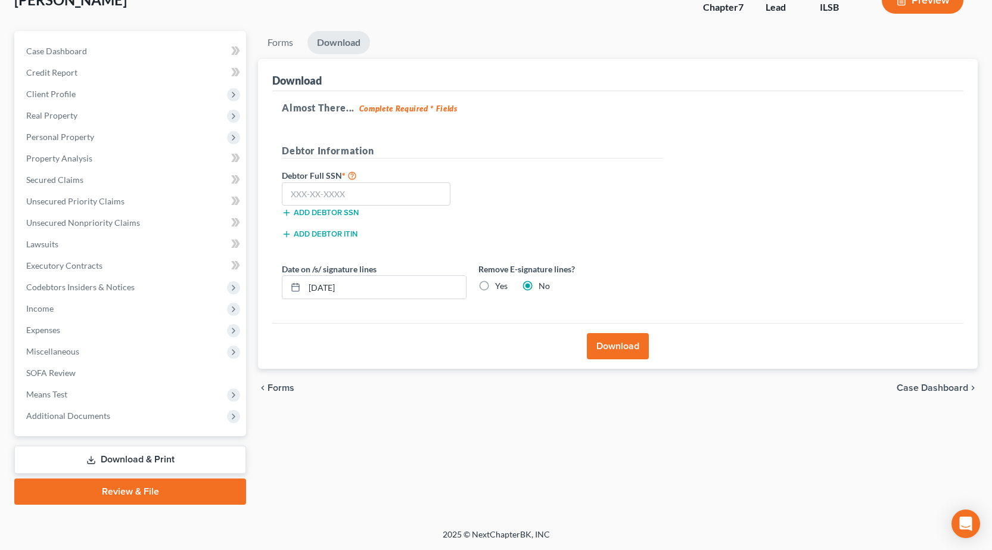
scroll to position [83, 0]
click at [338, 190] on input "text" at bounding box center [366, 194] width 169 height 24
type input "352-80-7344"
drag, startPoint x: 36, startPoint y: 286, endPoint x: 0, endPoint y: 287, distance: 35.8
click at [0, 287] on div "[PERSON_NAME] Upgraded Chapter Chapter 7 Status Lead District ILSB Preview Peti…" at bounding box center [496, 247] width 992 height 564
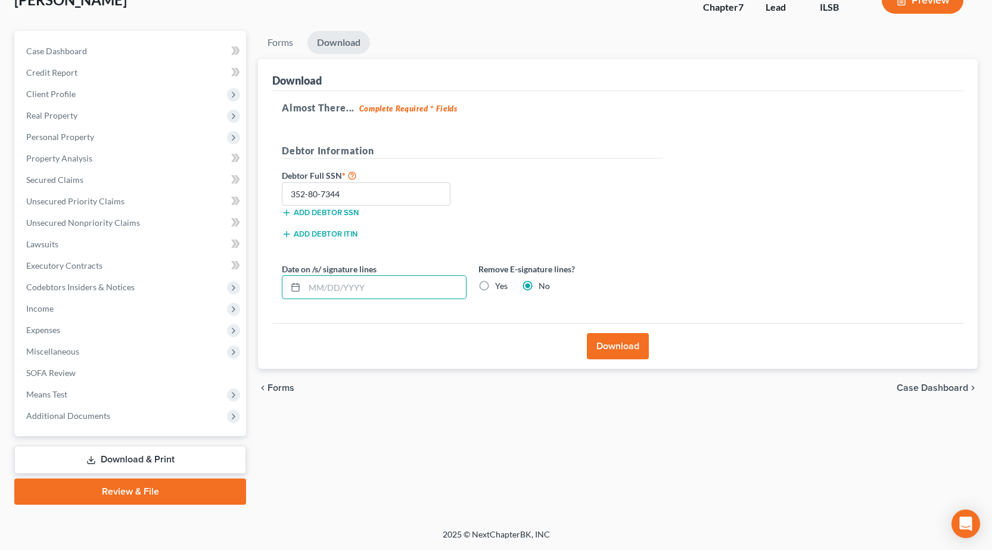
click at [495, 284] on label "Yes" at bounding box center [501, 286] width 13 height 12
click at [500, 284] on input "Yes" at bounding box center [504, 284] width 8 height 8
radio input "true"
radio input "false"
click at [605, 342] on button "Download" at bounding box center [618, 346] width 62 height 26
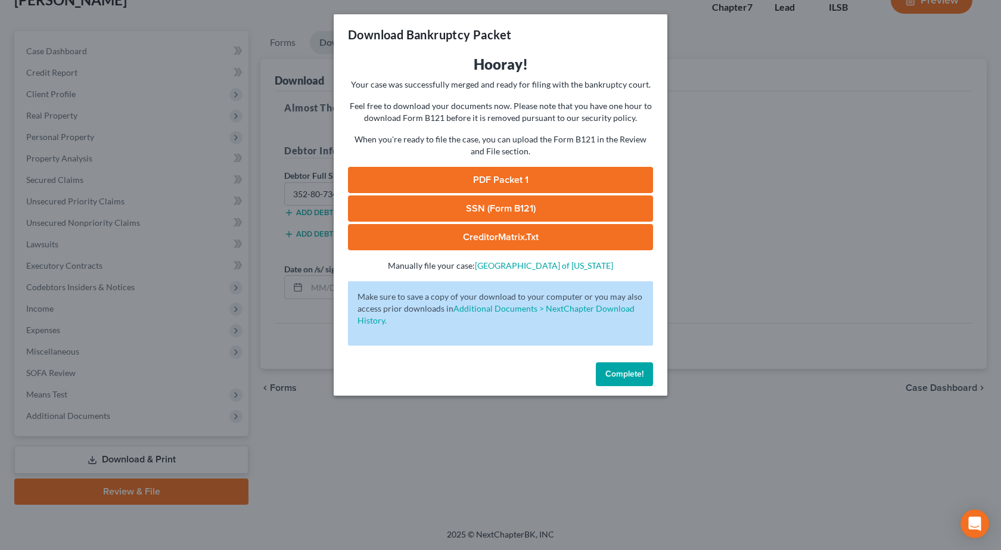
click at [496, 182] on link "PDF Packet 1" at bounding box center [500, 180] width 305 height 26
click at [506, 209] on link "SSN (Form B121)" at bounding box center [500, 208] width 305 height 26
click at [254, 187] on div "Download Bankruptcy Packet Hooray! Your case was successfully merged and ready …" at bounding box center [500, 275] width 1001 height 550
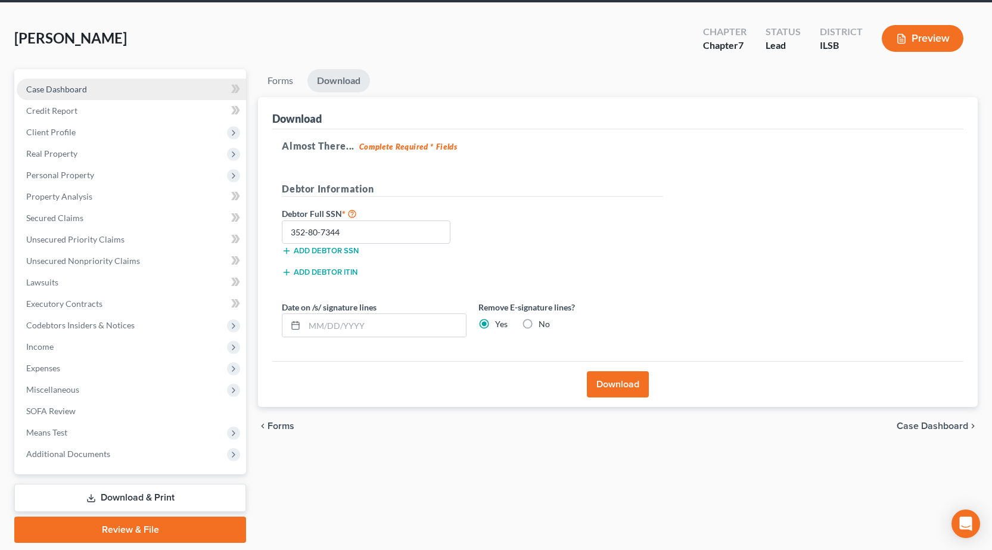
scroll to position [0, 0]
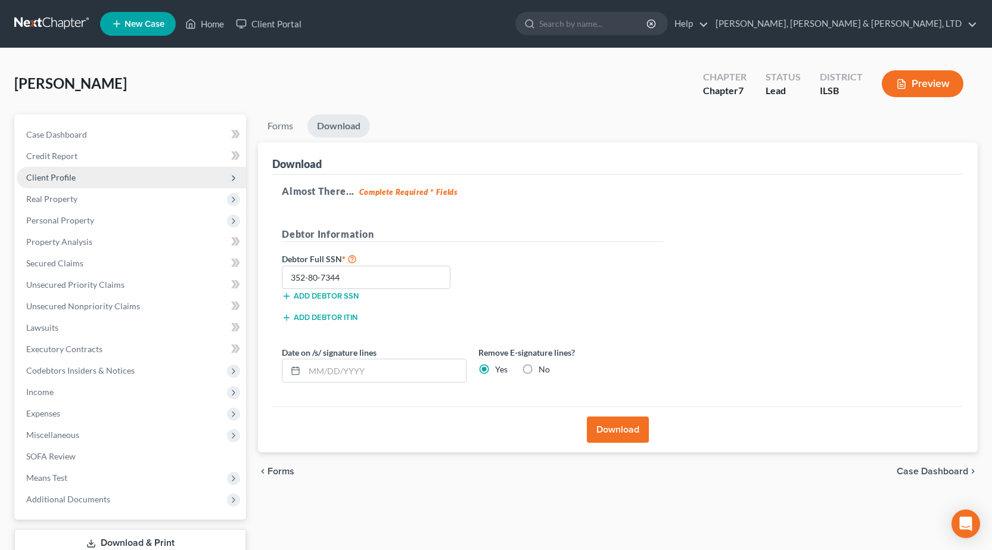
click at [73, 172] on span "Client Profile" at bounding box center [50, 177] width 49 height 10
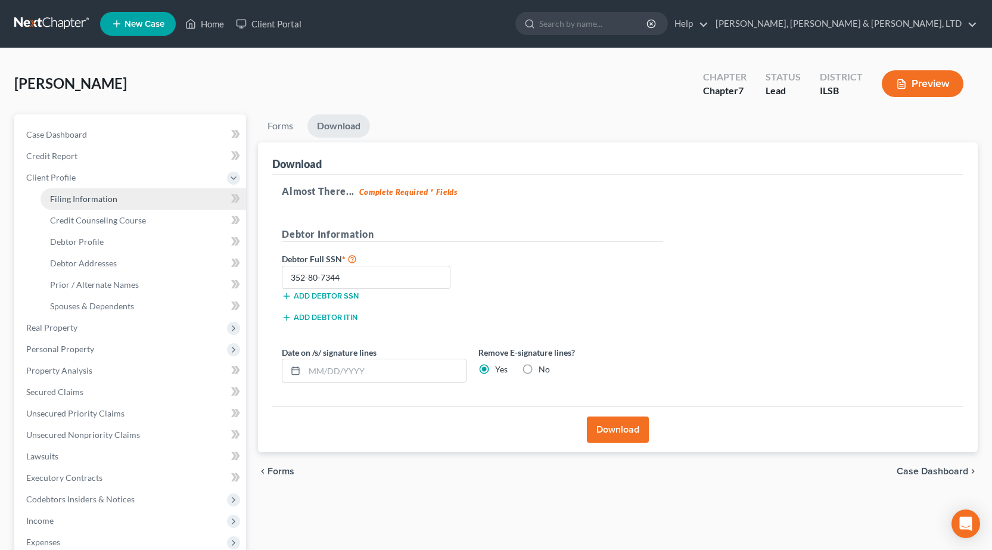
click at [94, 194] on span "Filing Information" at bounding box center [83, 199] width 67 height 10
select select "1"
select select "0"
select select "14"
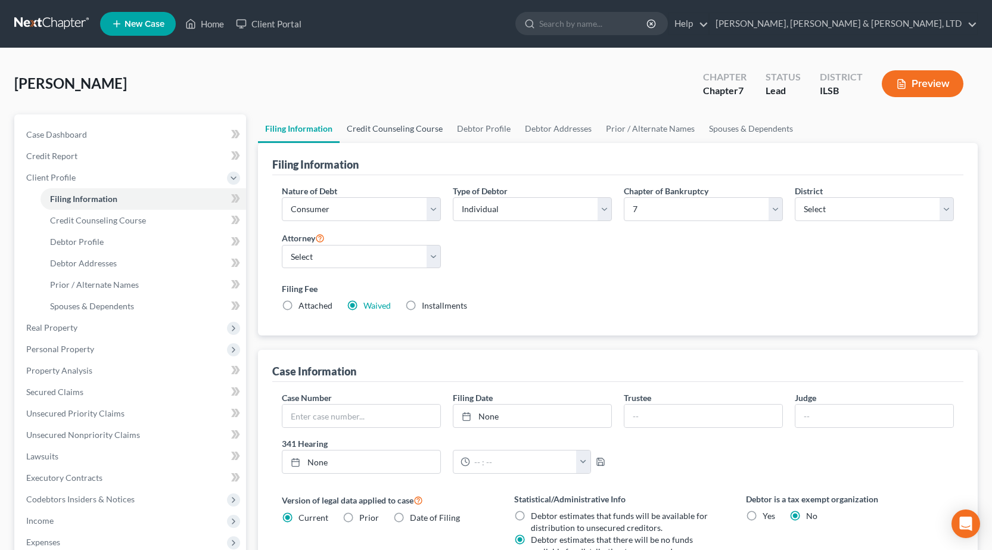
click at [425, 125] on link "Credit Counseling Course" at bounding box center [395, 128] width 110 height 29
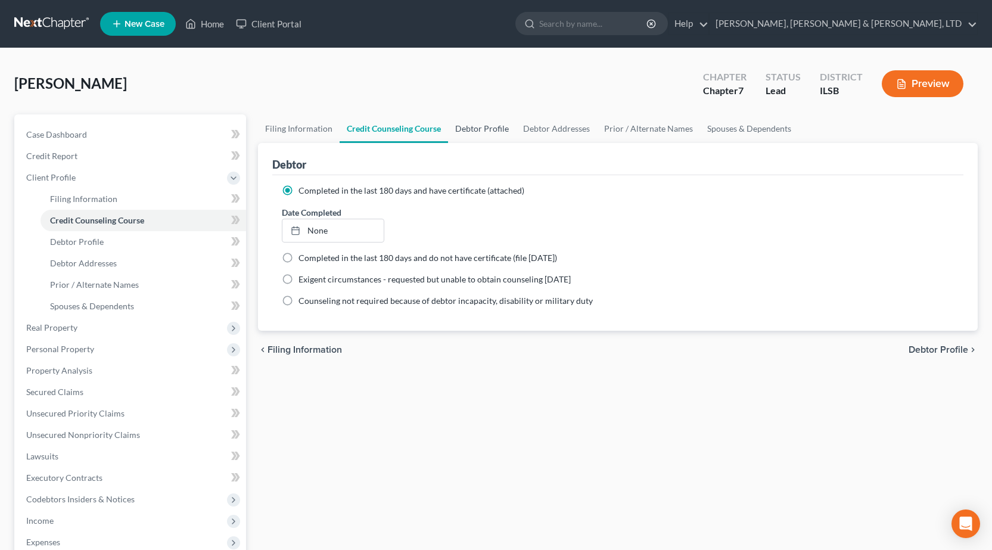
click at [477, 126] on link "Debtor Profile" at bounding box center [482, 128] width 68 height 29
select select "3"
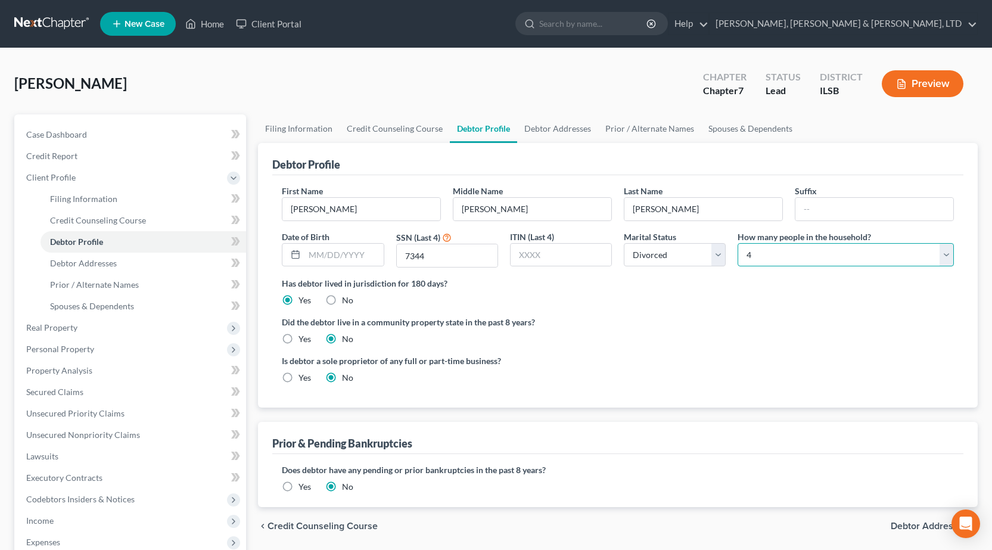
click at [785, 259] on select "Select 1 2 3 4 5 6 7 8 9 10 11 12 13 14 15 16 17 18 19 20" at bounding box center [846, 255] width 216 height 24
select select "4"
click at [738, 243] on select "Select 1 2 3 4 5 6 7 8 9 10 11 12 13 14 15 16 17 18 19 20" at bounding box center [846, 255] width 216 height 24
click at [726, 307] on ng-include "First Name [PERSON_NAME] Middle Name [PERSON_NAME] Last Name [PERSON_NAME] Suff…" at bounding box center [618, 289] width 672 height 209
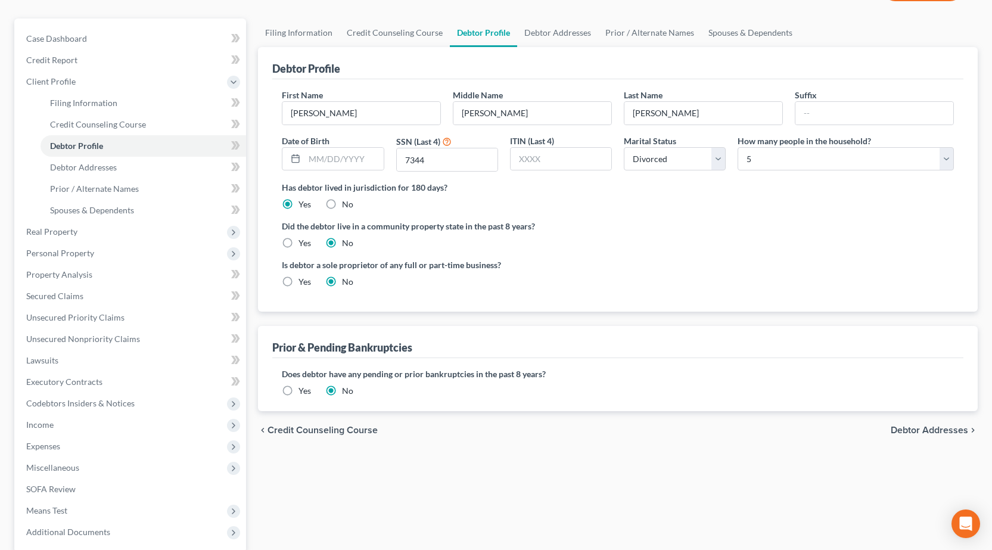
scroll to position [212, 0]
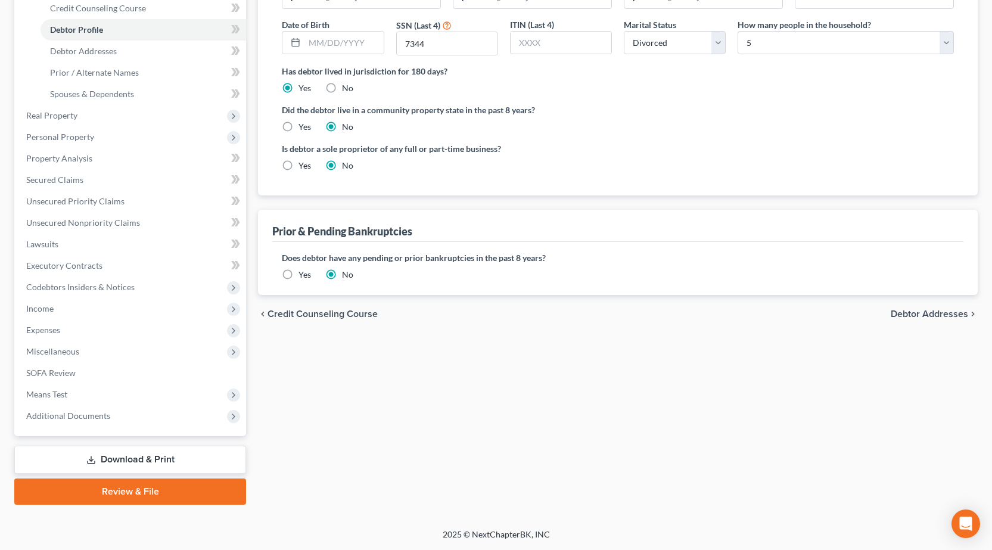
click at [186, 462] on link "Download & Print" at bounding box center [130, 460] width 232 height 28
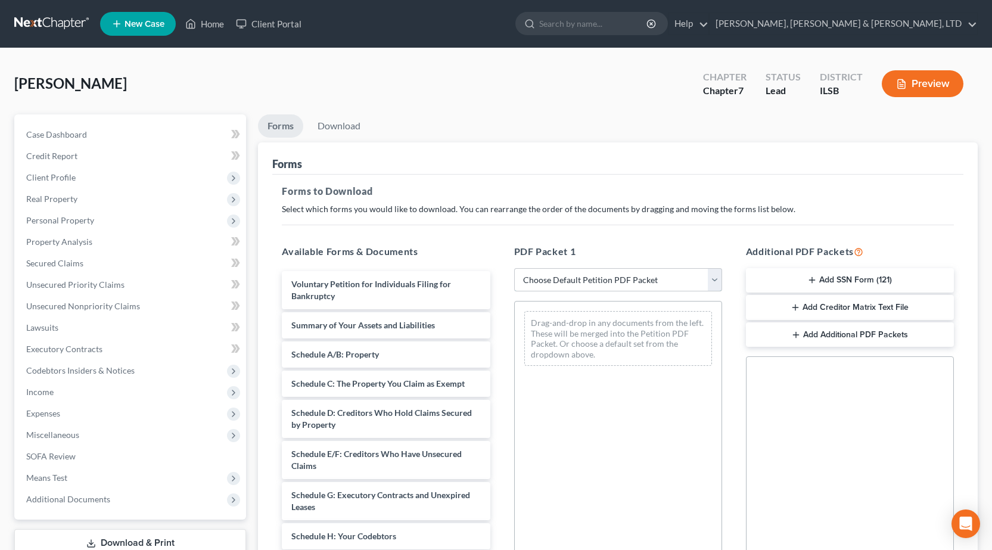
click at [581, 280] on select "Choose Default Petition PDF Packet Complete Bankruptcy Petition (all forms and …" at bounding box center [618, 280] width 208 height 24
select select "0"
click at [514, 268] on select "Choose Default Petition PDF Packet Complete Bankruptcy Petition (all forms and …" at bounding box center [618, 280] width 208 height 24
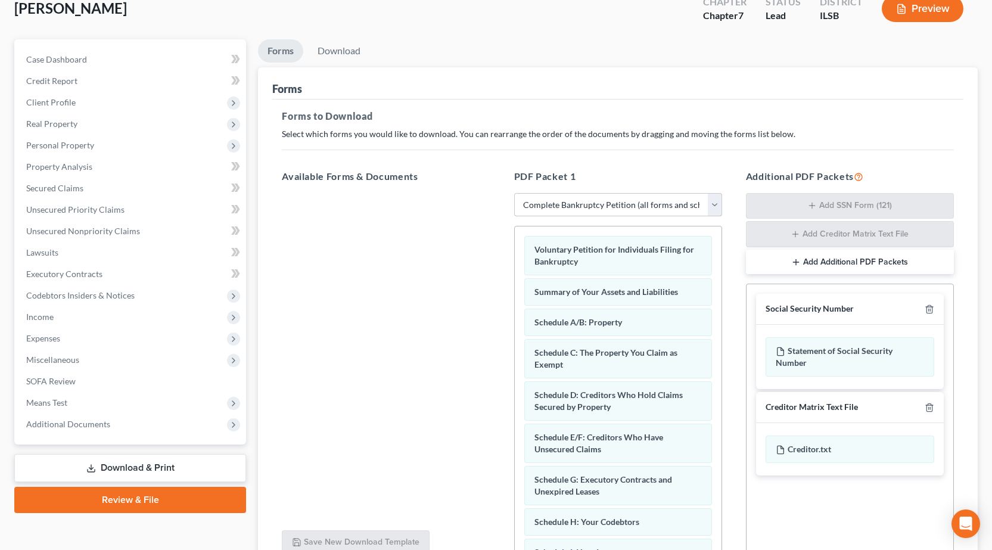
scroll to position [187, 0]
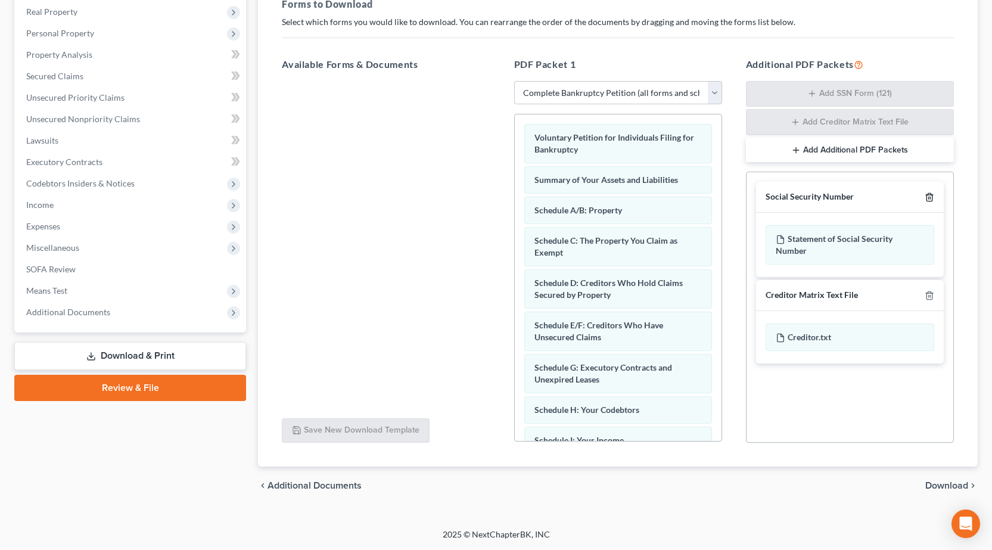
click at [929, 197] on icon "button" at bounding box center [930, 197] width 10 height 10
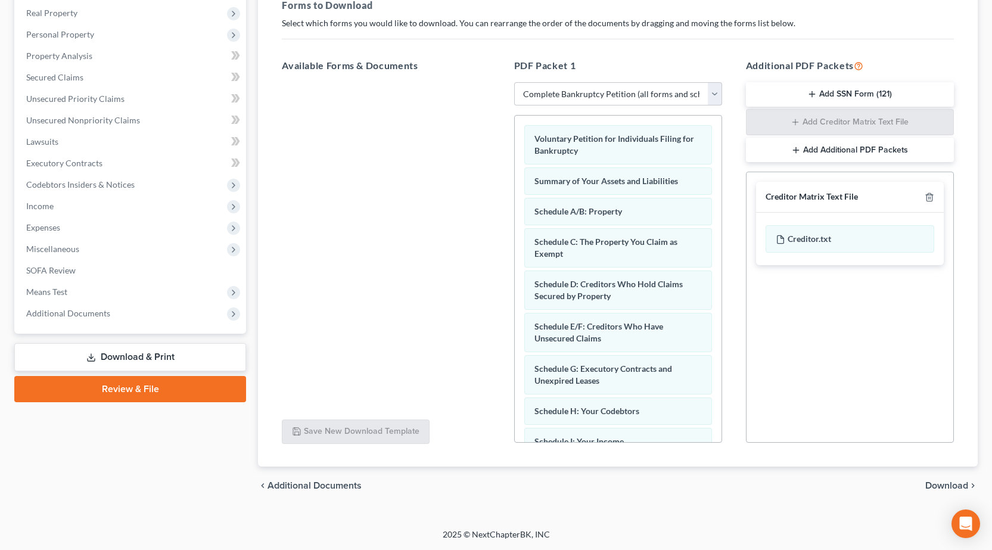
click at [956, 485] on span "Download" at bounding box center [946, 486] width 43 height 10
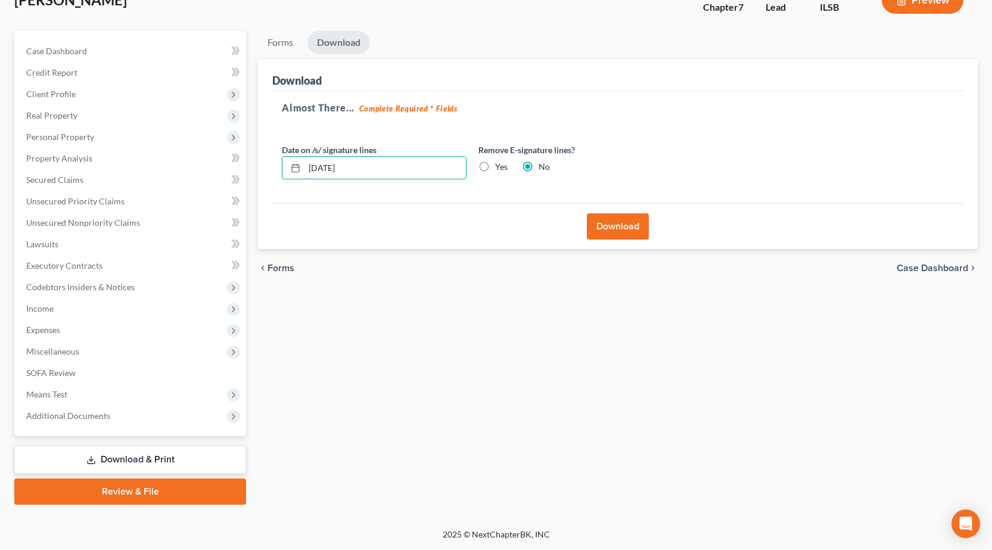
drag, startPoint x: 394, startPoint y: 169, endPoint x: 0, endPoint y: 86, distance: 402.4
click at [0, 86] on div "[PERSON_NAME] Upgraded Chapter Chapter 7 Status Lead District ILSB Preview Peti…" at bounding box center [496, 247] width 992 height 564
click at [495, 164] on label "Yes" at bounding box center [501, 167] width 13 height 12
click at [500, 164] on input "Yes" at bounding box center [504, 165] width 8 height 8
radio input "true"
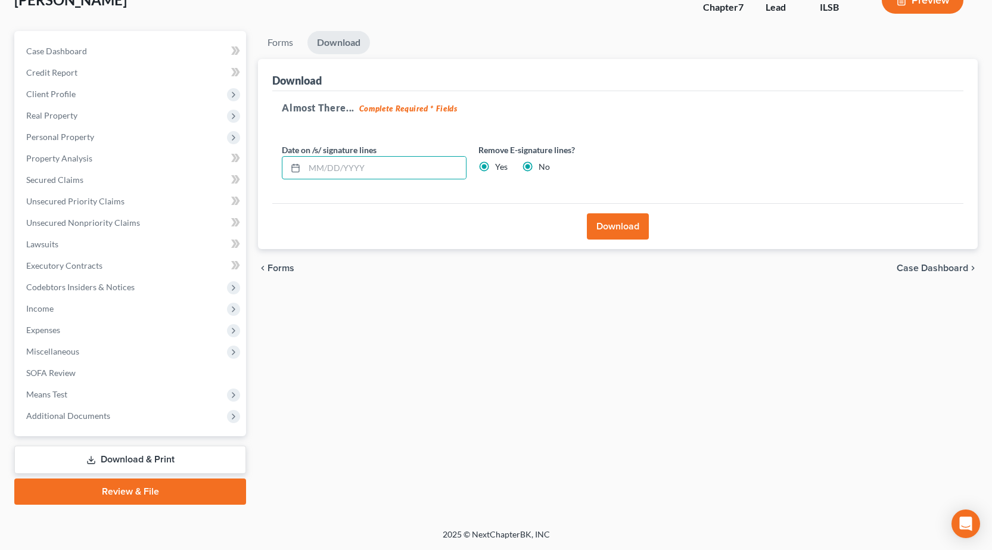
radio input "false"
click at [617, 222] on button "Download" at bounding box center [618, 226] width 62 height 26
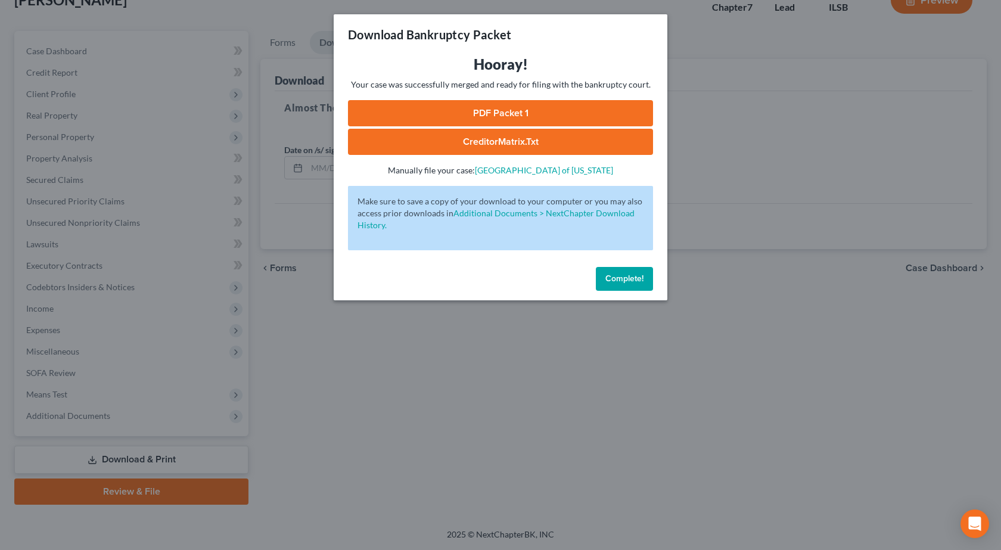
click at [489, 112] on link "PDF Packet 1" at bounding box center [500, 113] width 305 height 26
